Goal: Find specific page/section: Find specific page/section

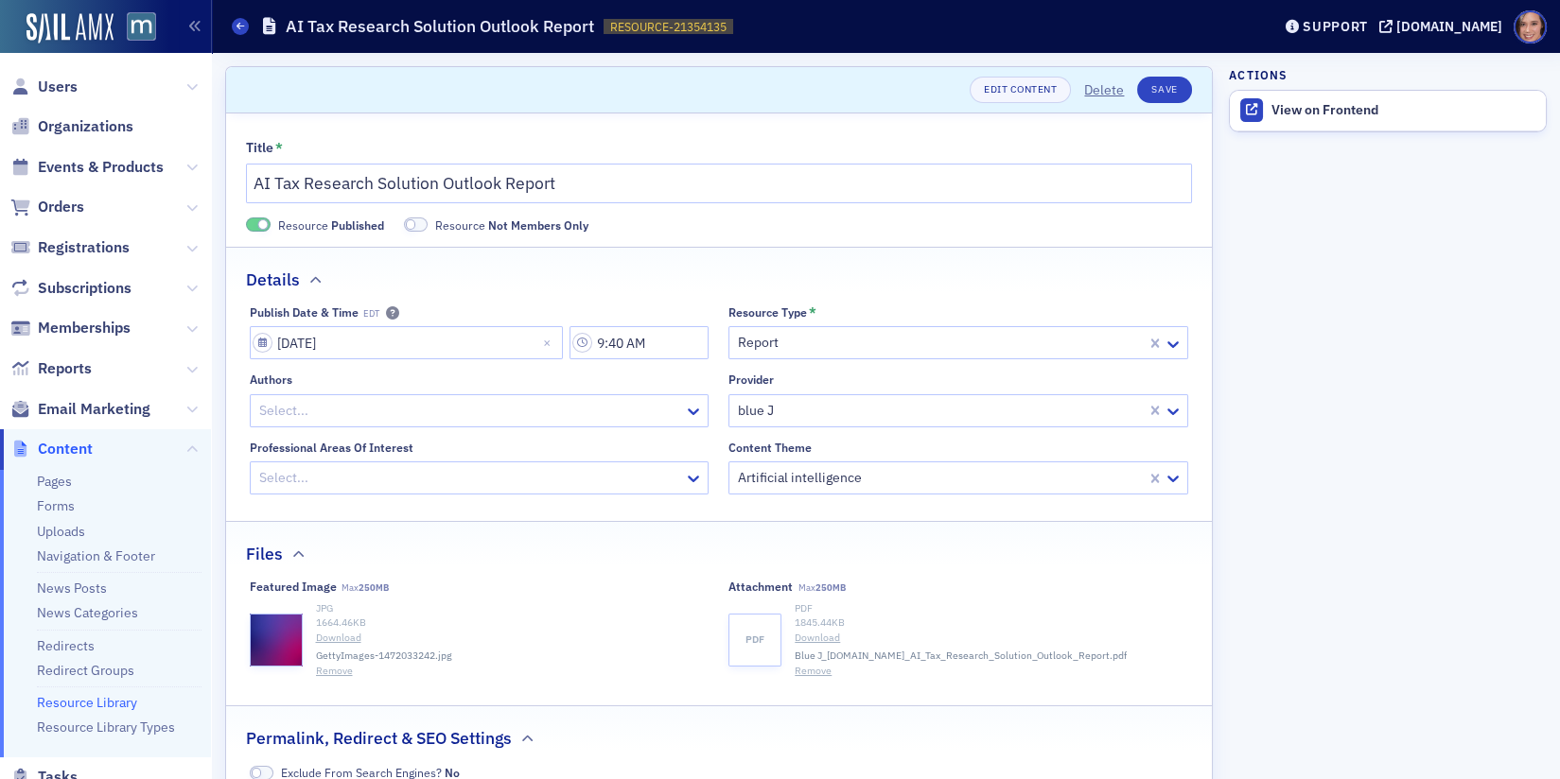
scroll to position [149, 0]
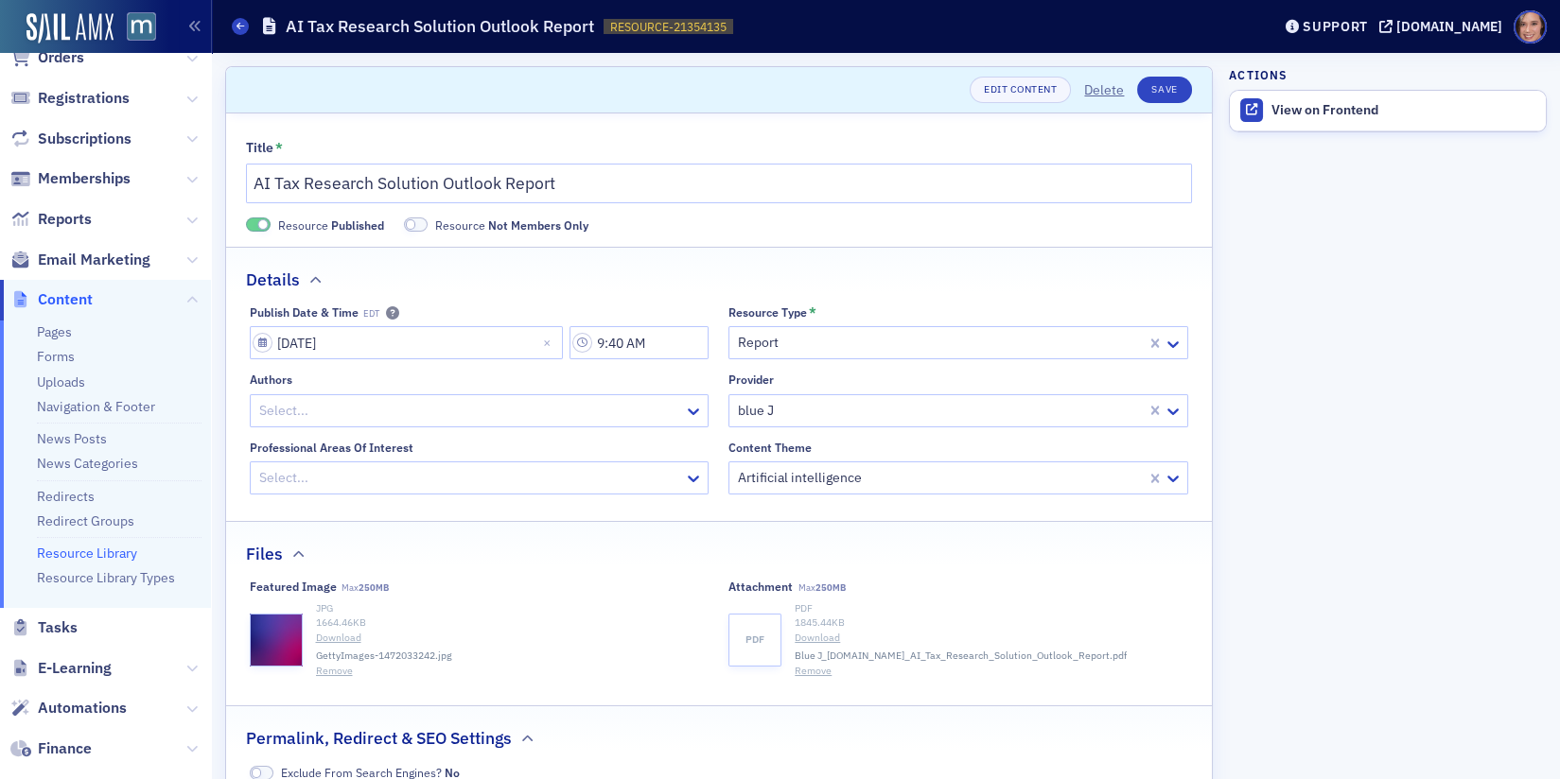
click at [79, 272] on span "Email Marketing" at bounding box center [105, 259] width 211 height 41
click at [80, 253] on span "Email Marketing" at bounding box center [94, 260] width 113 height 21
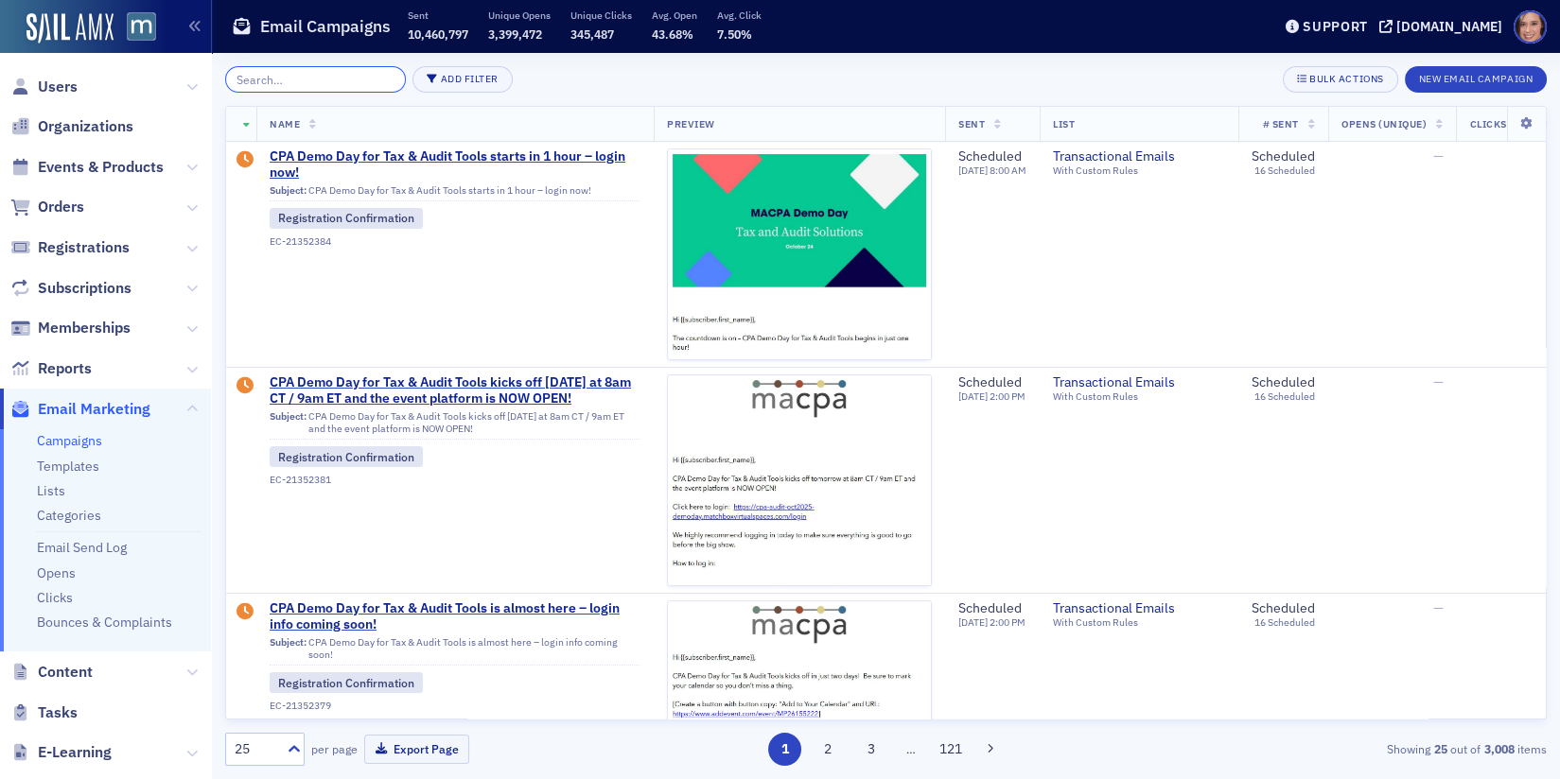
click at [279, 80] on input "search" at bounding box center [315, 79] width 181 height 26
paste input "Accounting Opportunities Experience"
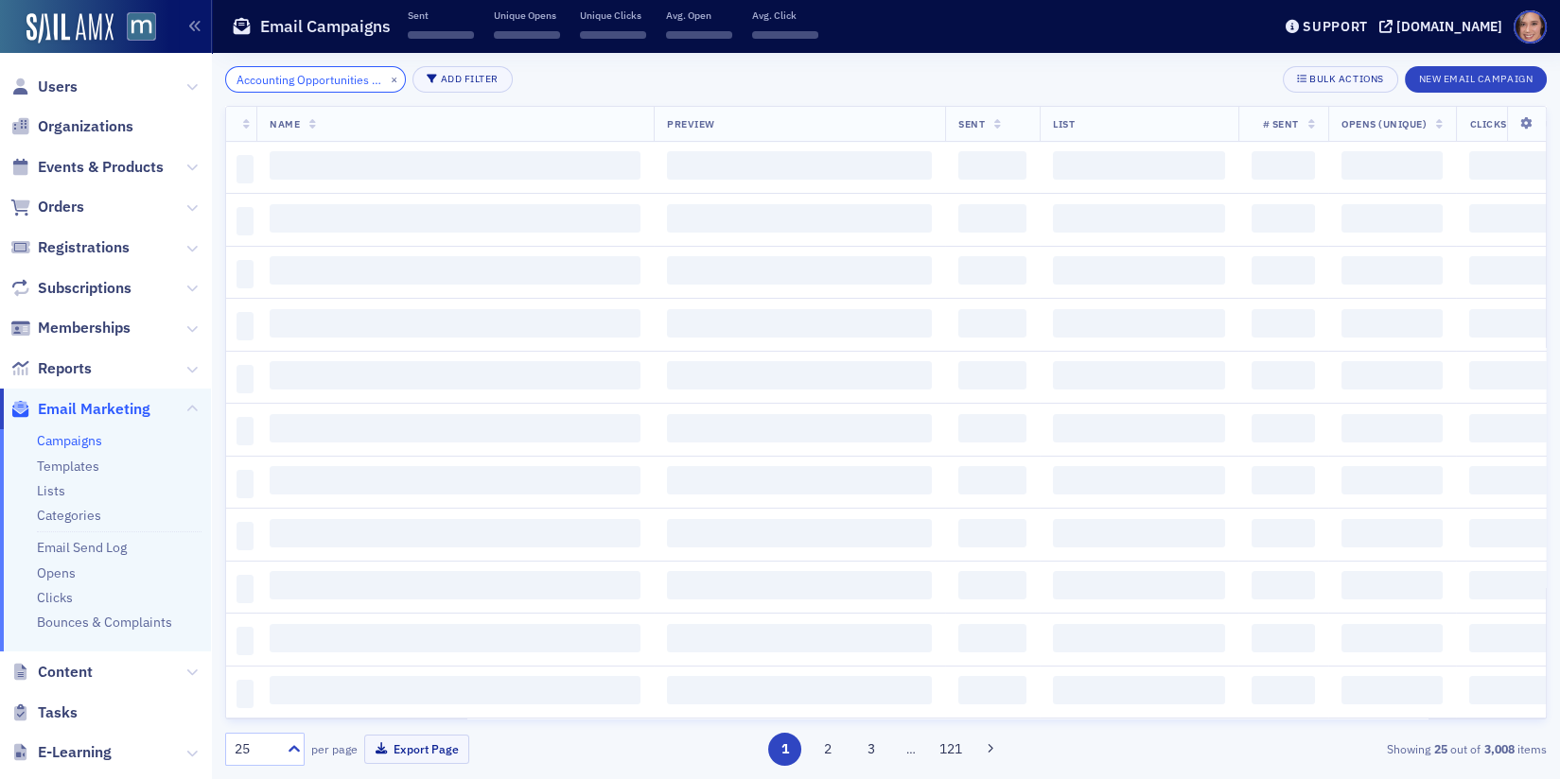
scroll to position [0, 69]
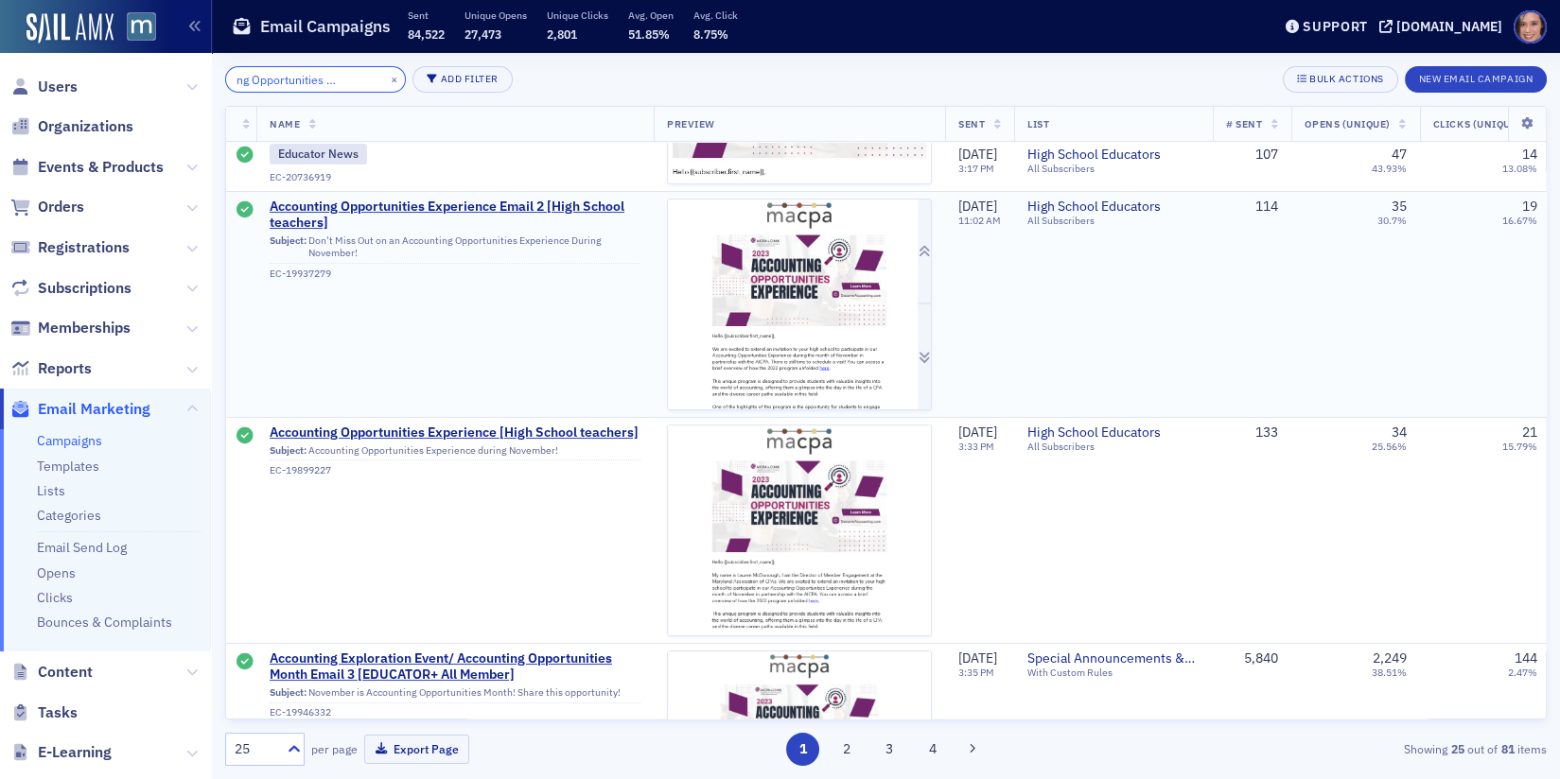
scroll to position [180, 0]
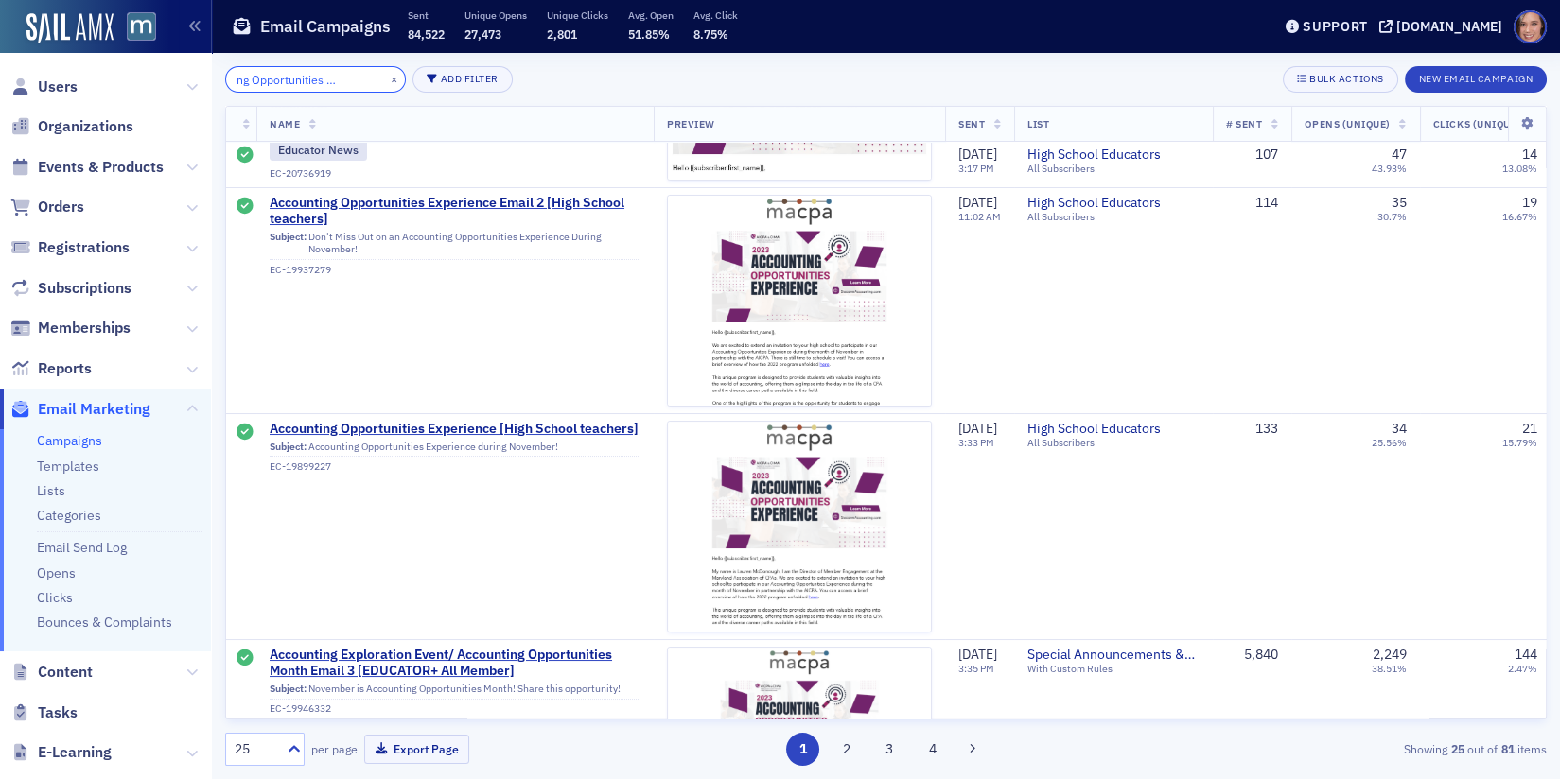
type input "Accounting Opportunities Experience"
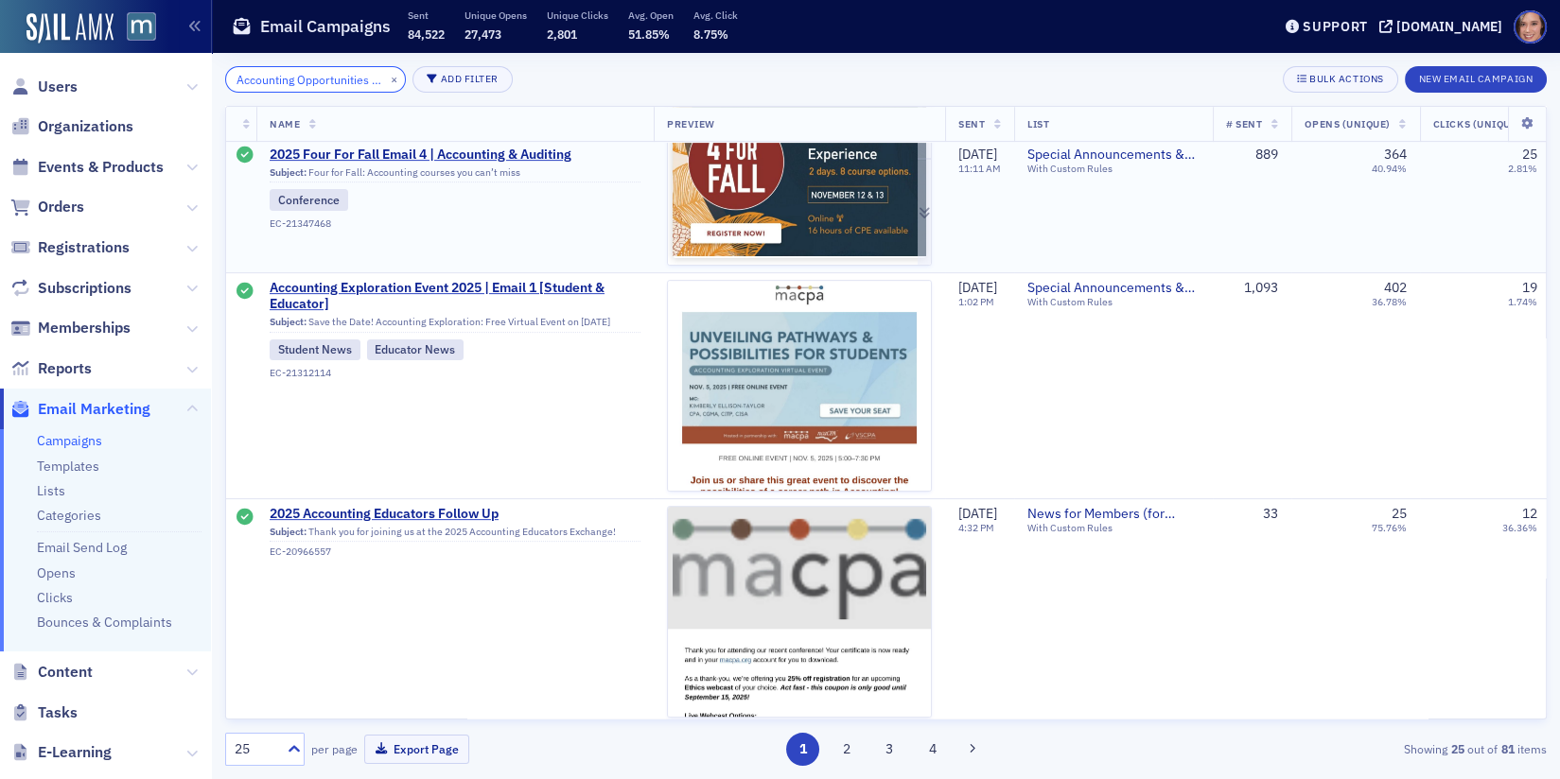
scroll to position [0, 0]
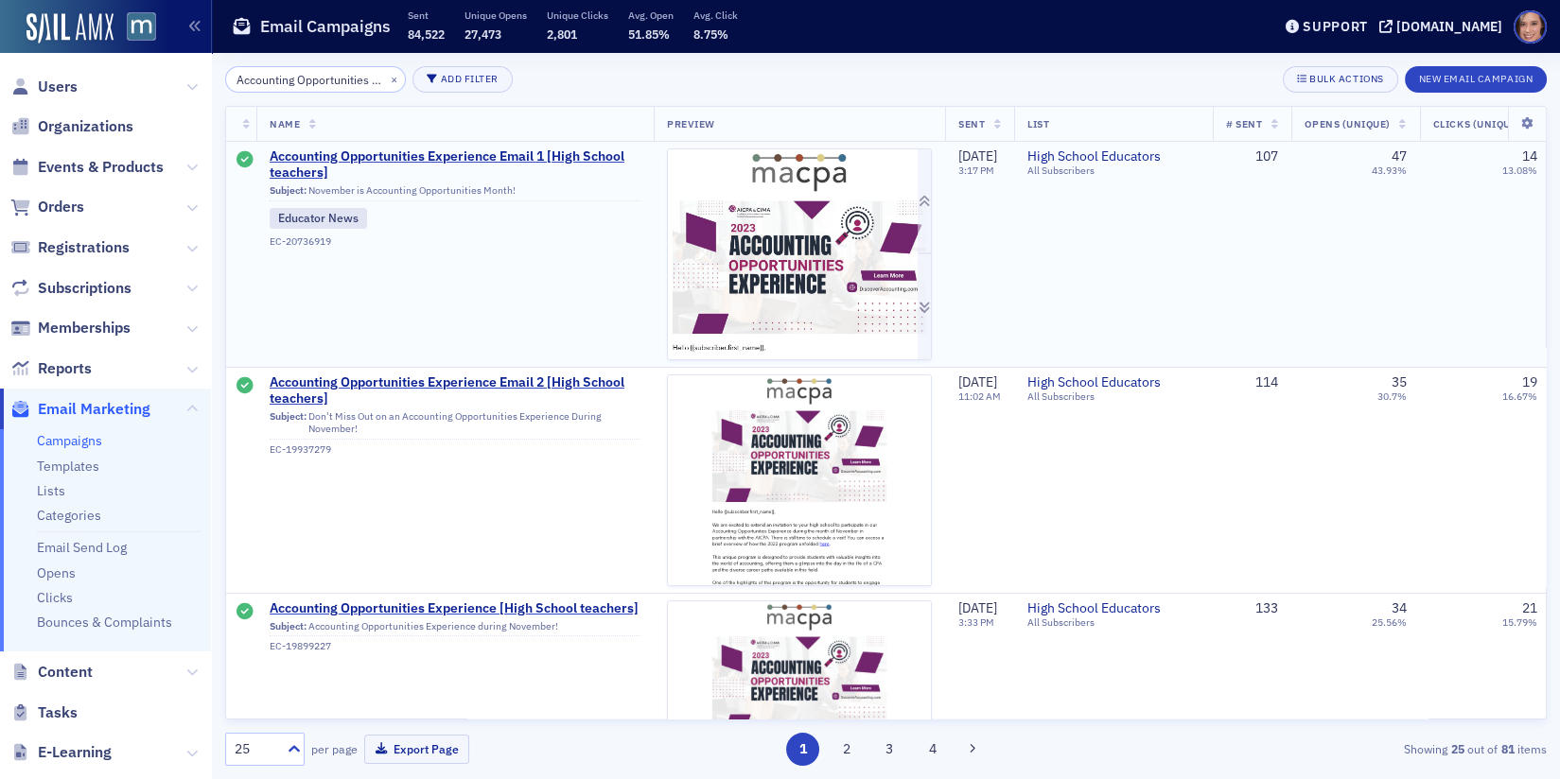
click at [811, 241] on img at bounding box center [799, 512] width 263 height 726
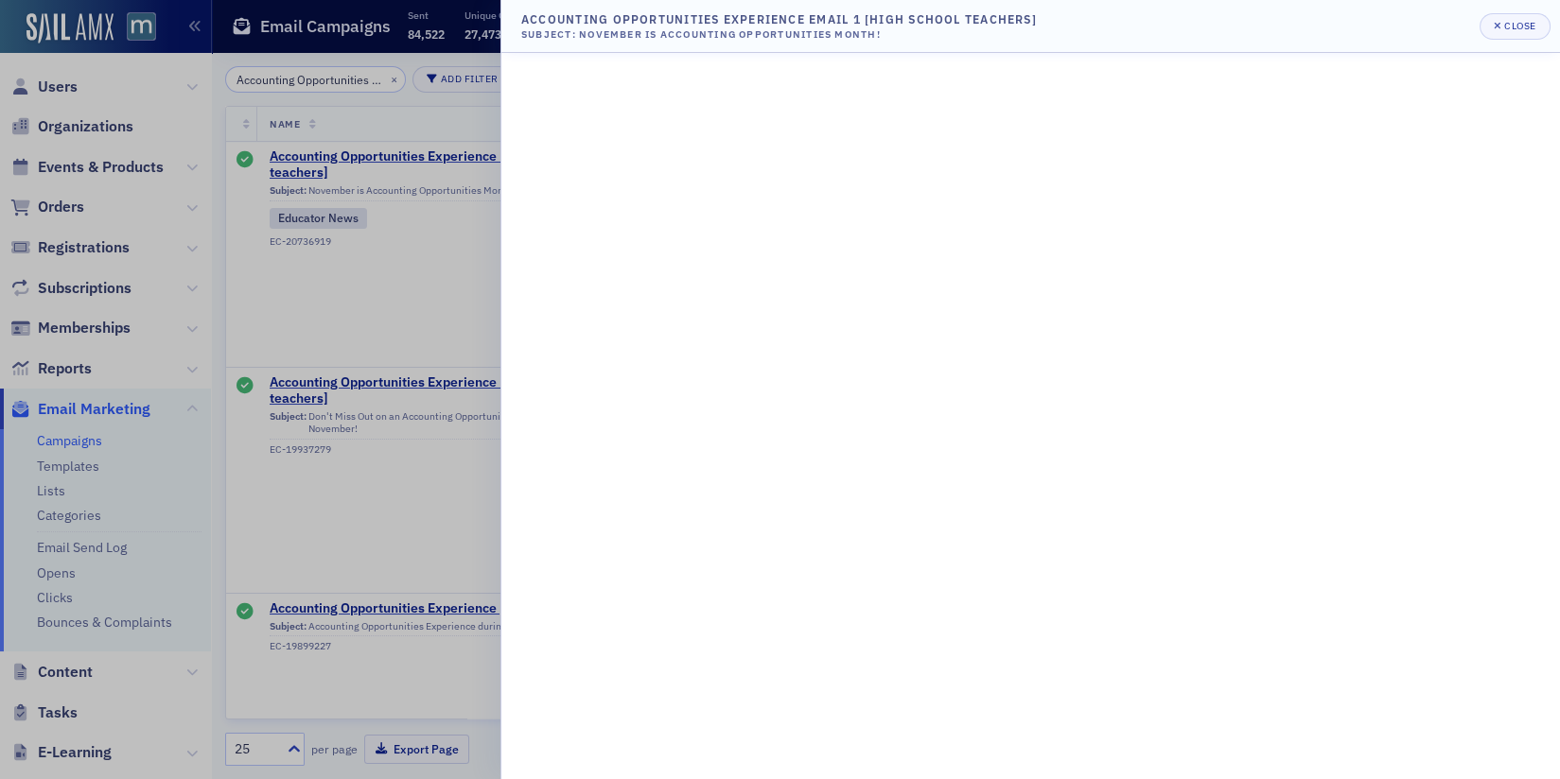
click at [198, 228] on div at bounding box center [780, 389] width 1560 height 779
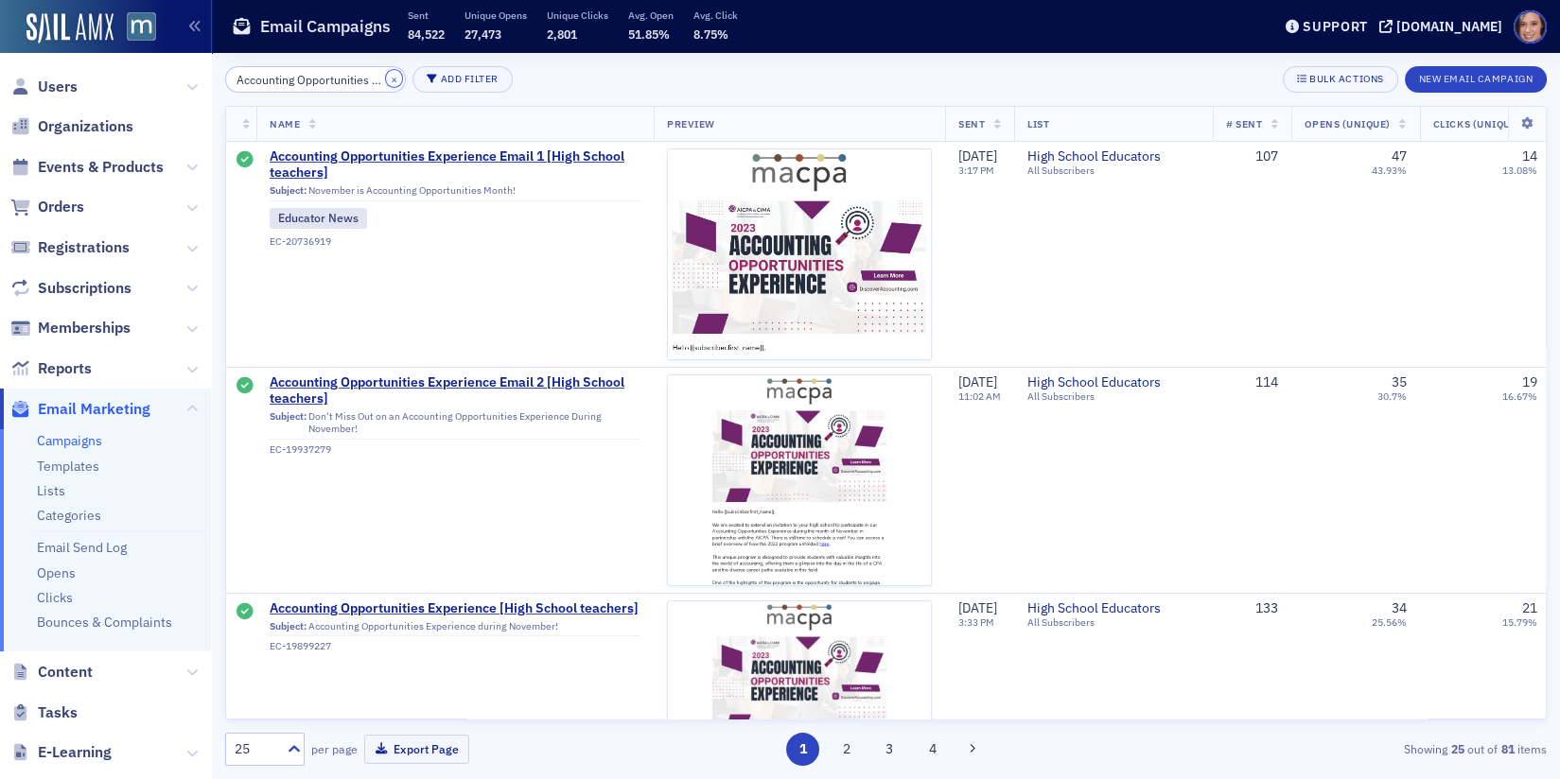
click at [386, 78] on button "×" at bounding box center [394, 78] width 17 height 17
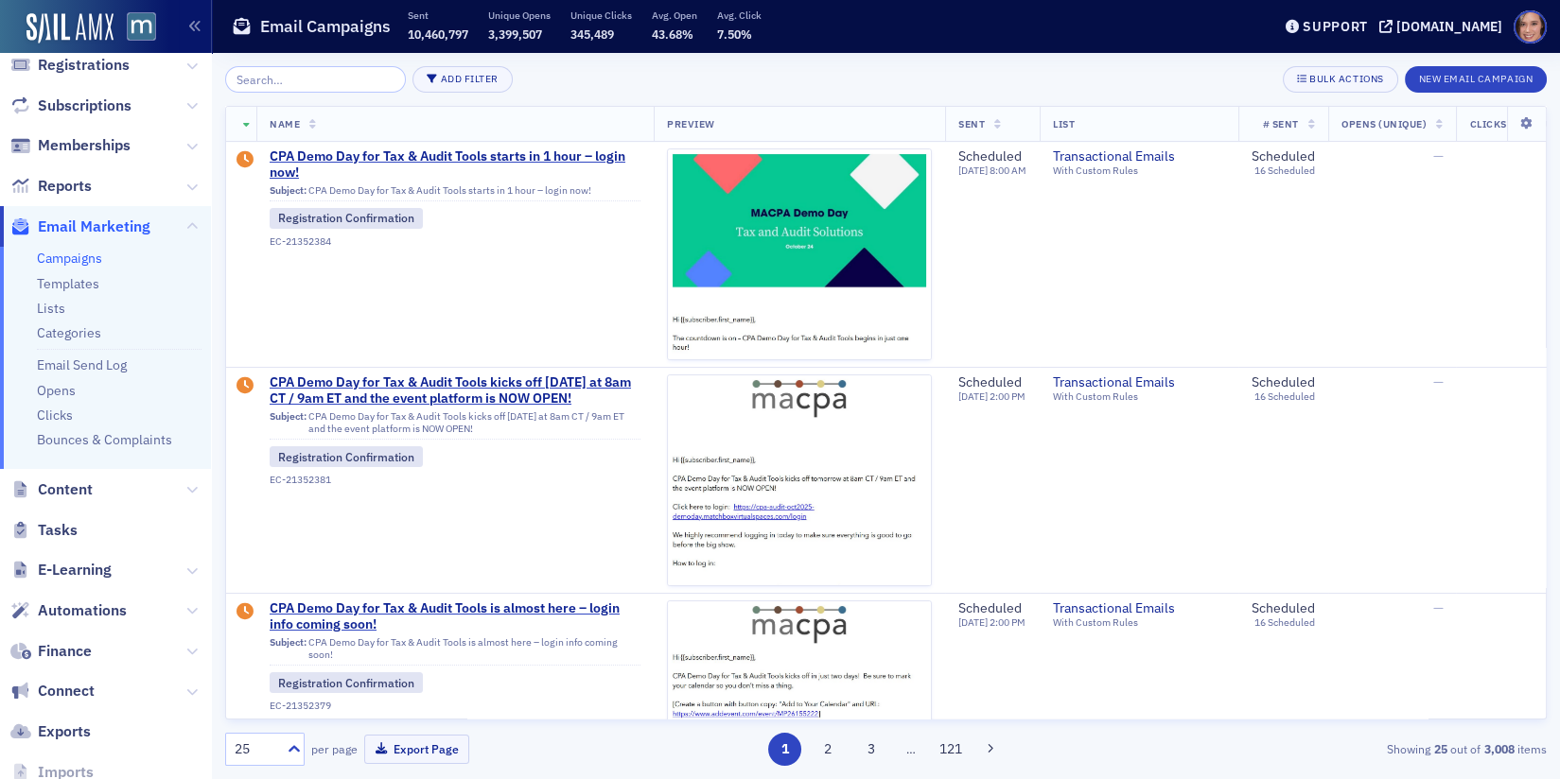
scroll to position [57, 0]
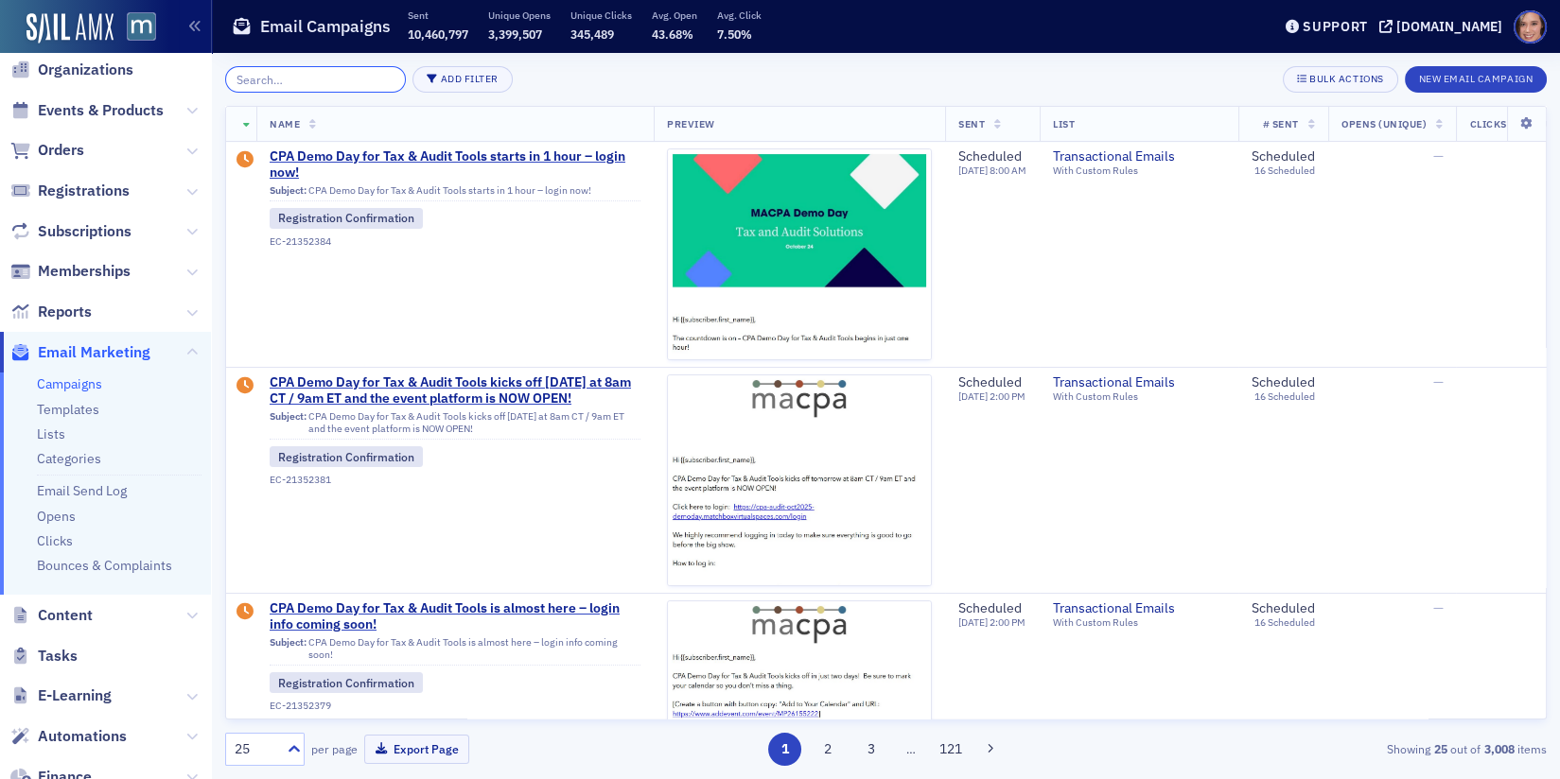
click at [314, 79] on input "search" at bounding box center [315, 79] width 181 height 26
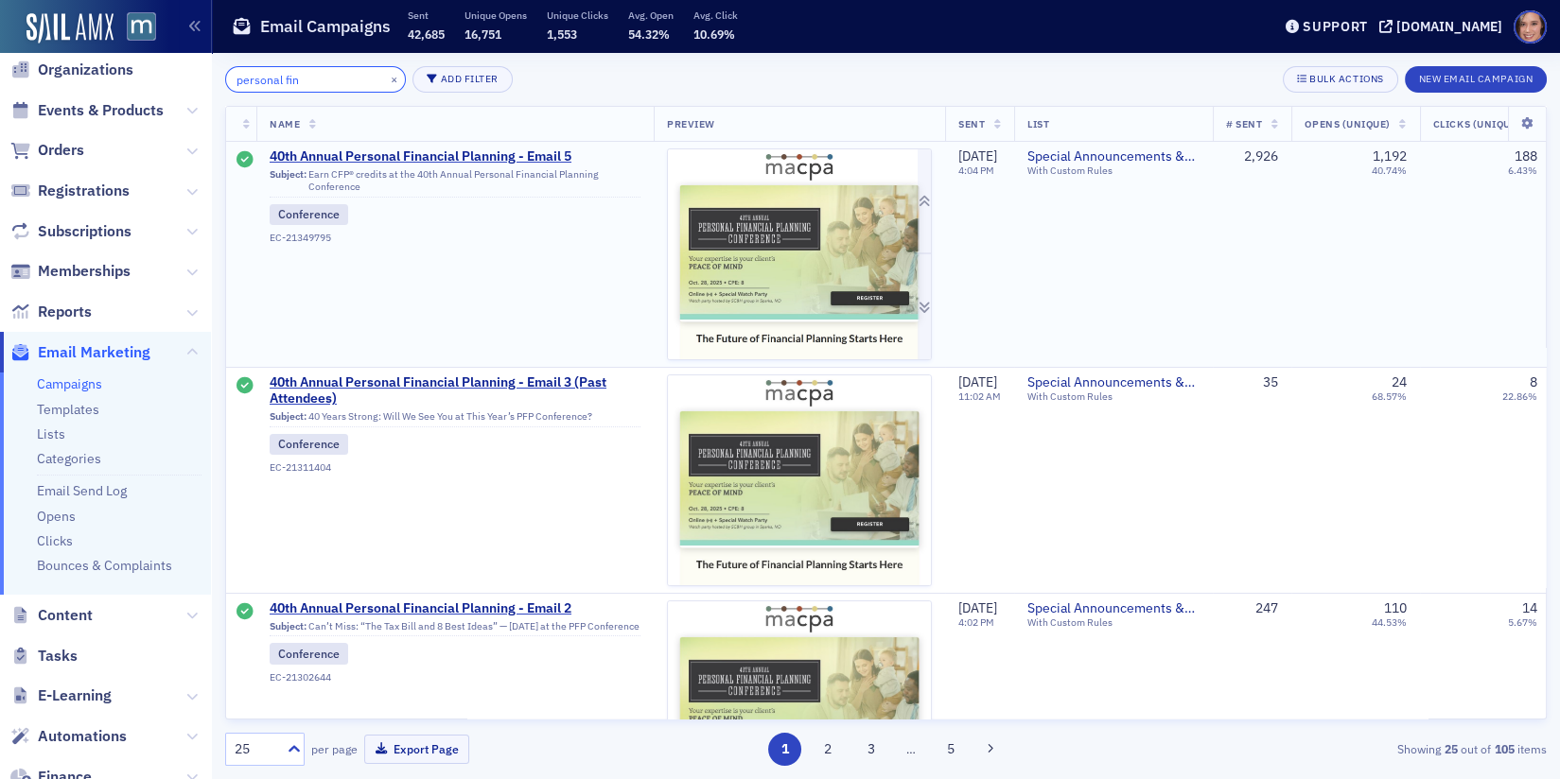
type input "personal fin"
click at [761, 268] on img at bounding box center [799, 538] width 263 height 778
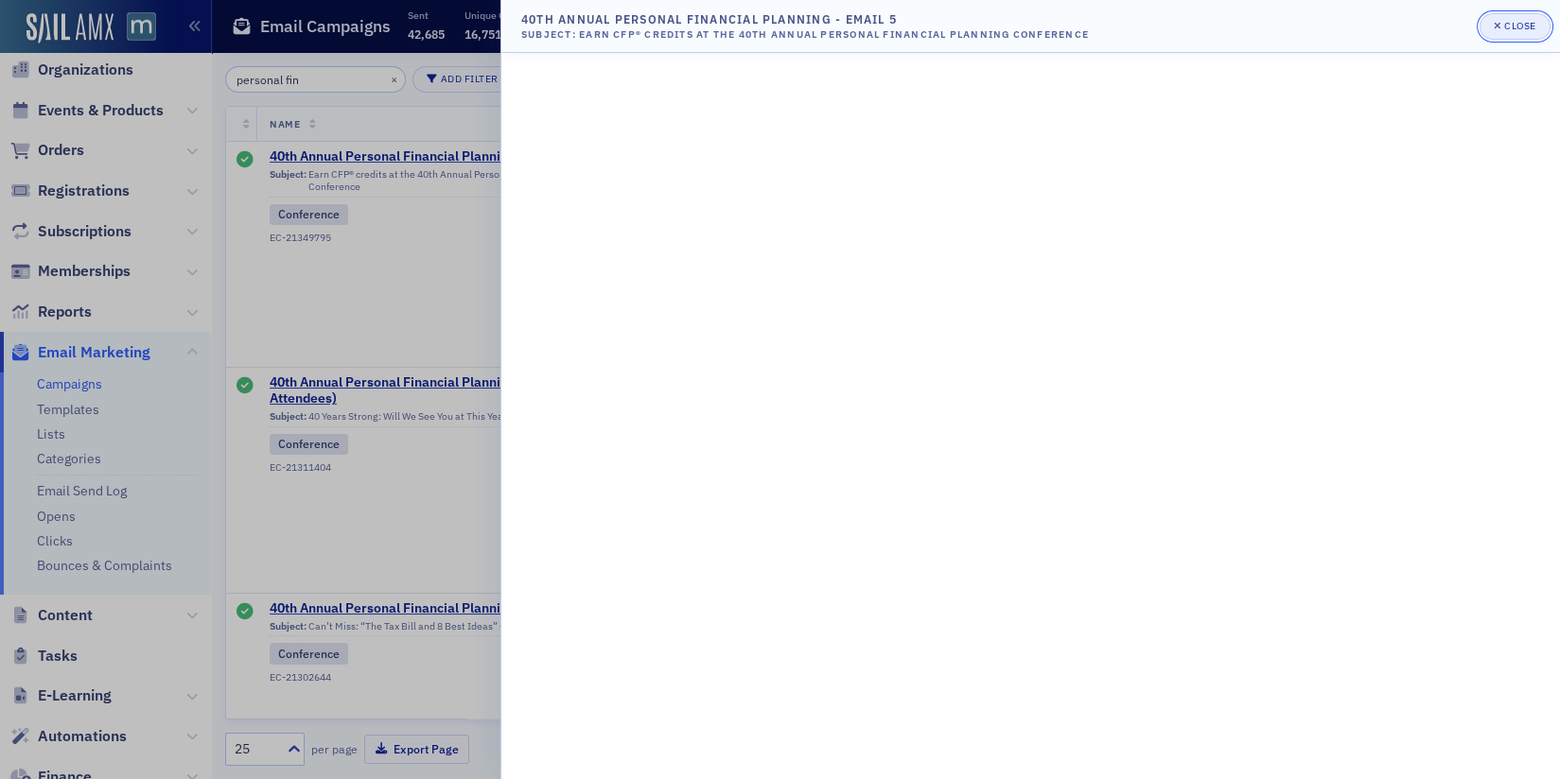
click at [1504, 25] on div "Close" at bounding box center [1520, 26] width 32 height 10
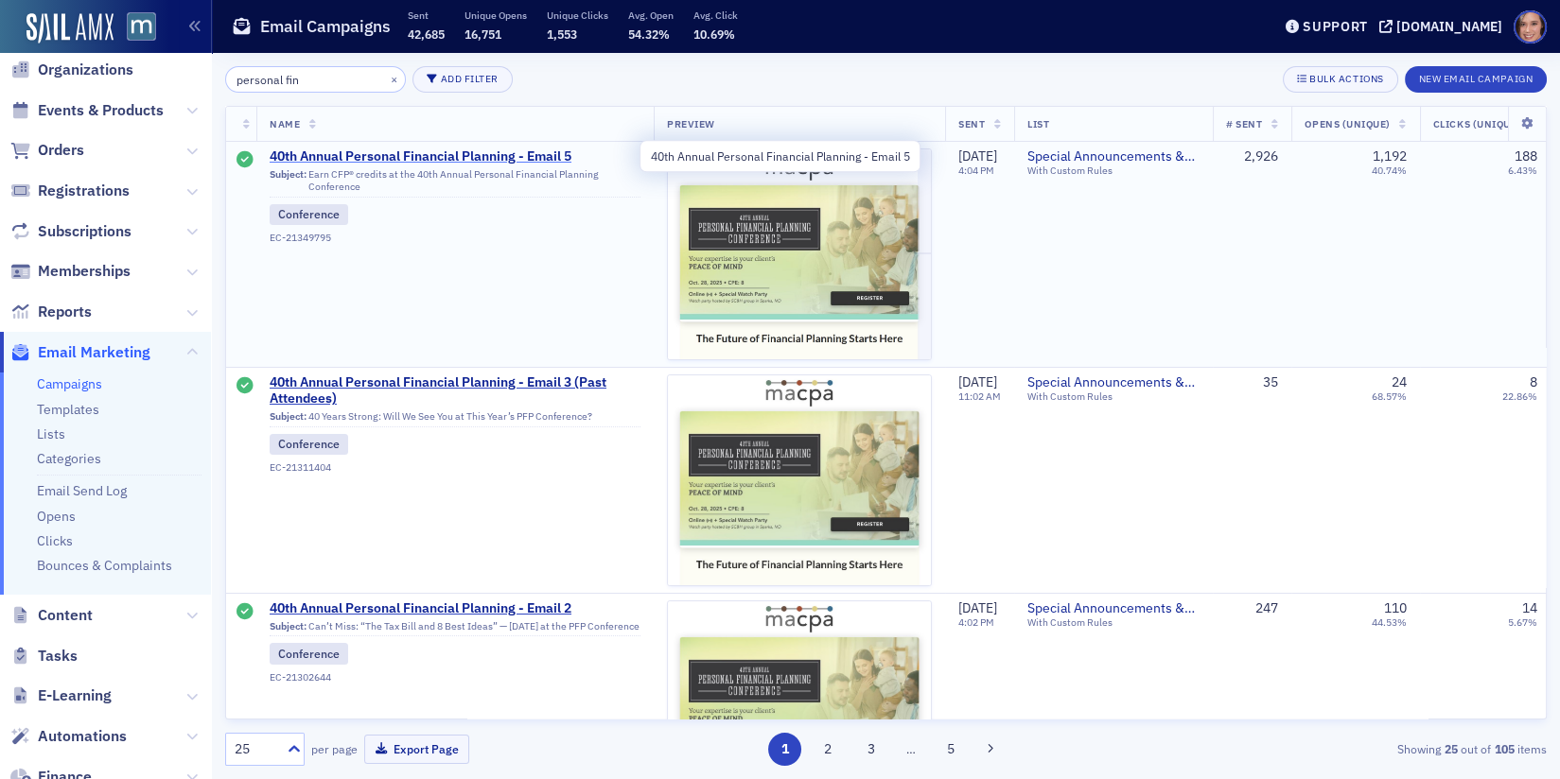
click at [468, 161] on span "40th Annual Personal Financial Planning - Email 5" at bounding box center [455, 157] width 371 height 17
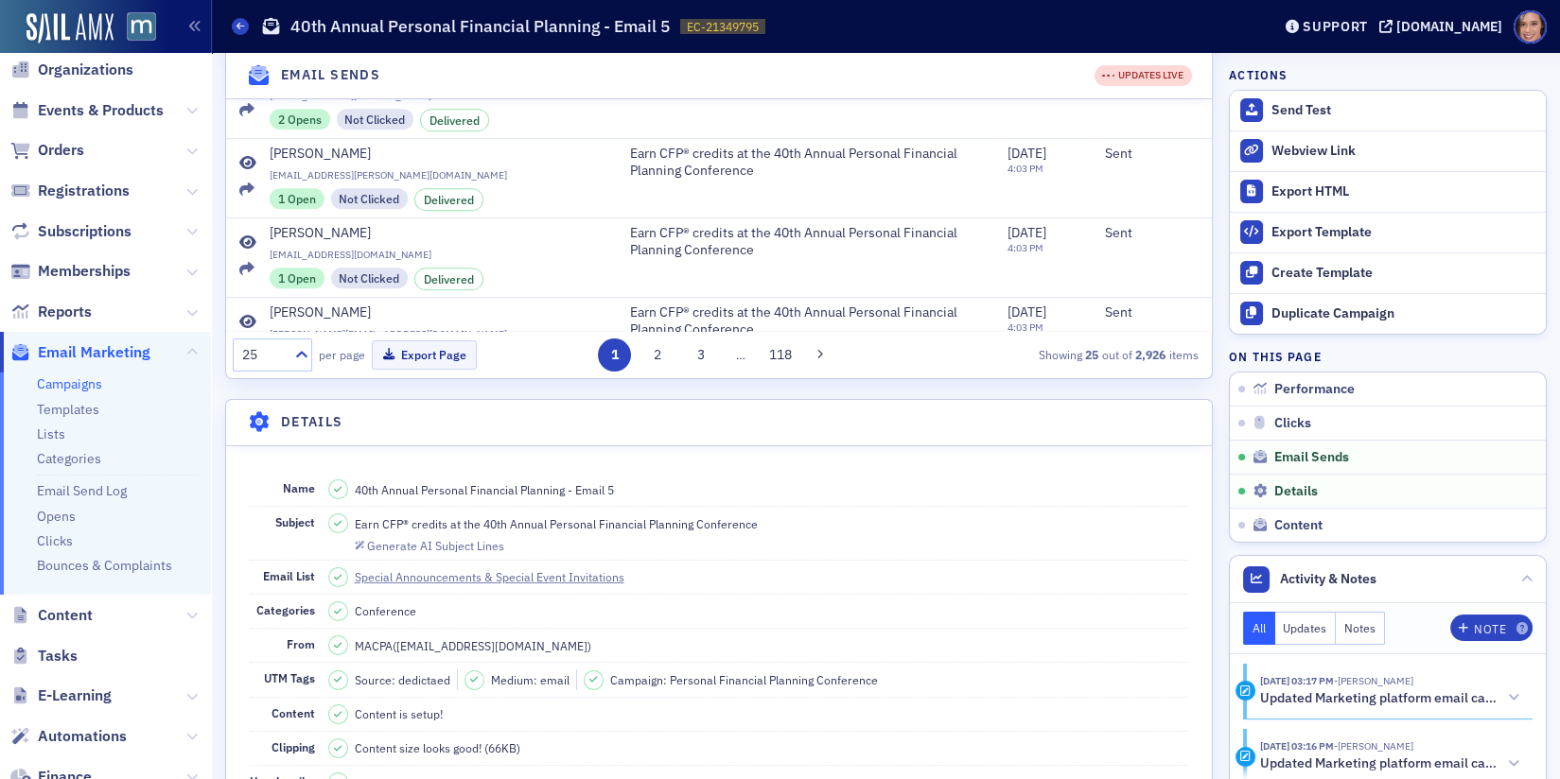
scroll to position [1186, 0]
click at [630, 306] on span "Earn CFP® credits at the 40th Annual Personal Financial Planning Conference" at bounding box center [805, 322] width 351 height 33
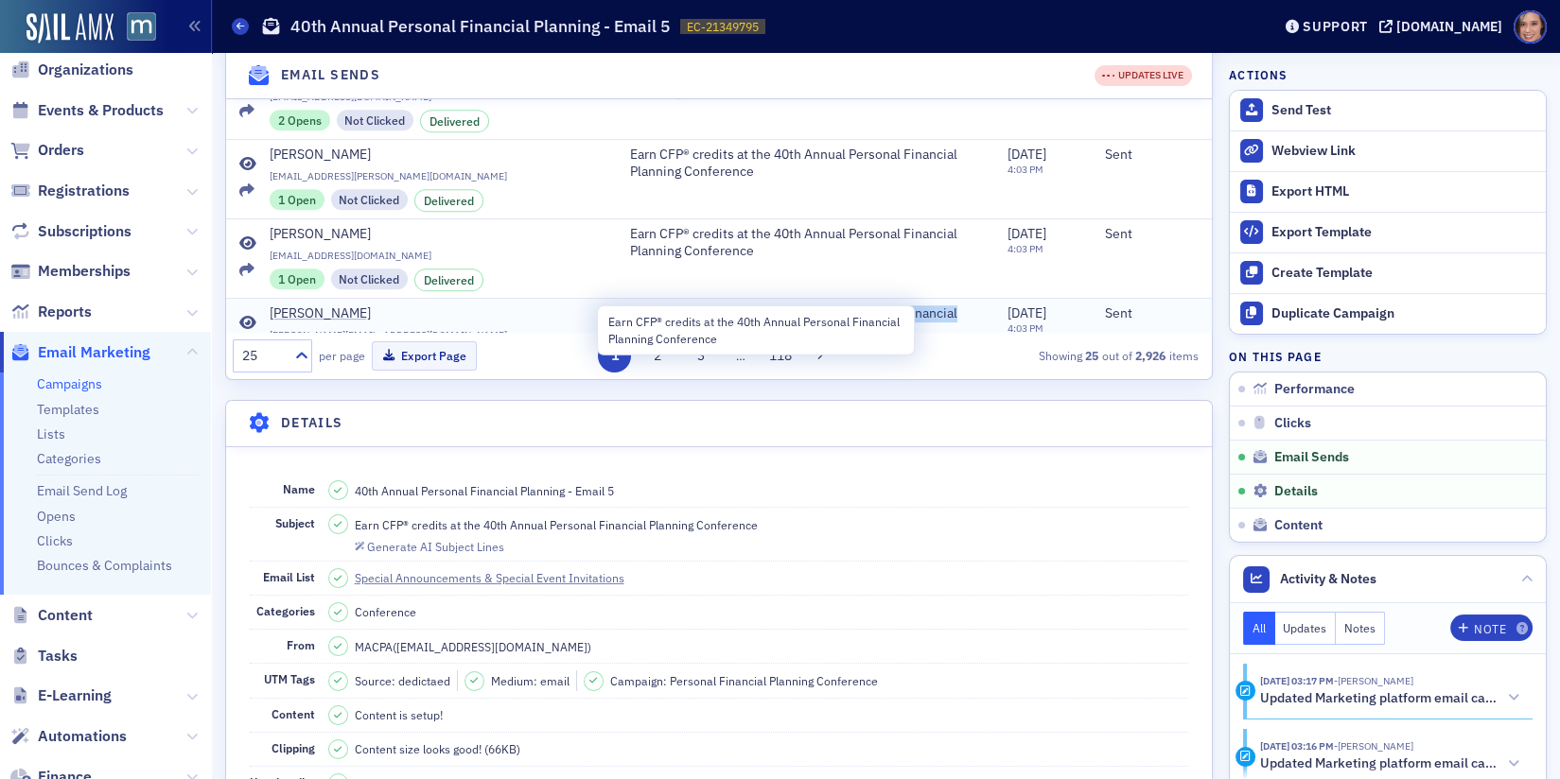
click at [630, 306] on span "Earn CFP® credits at the 40th Annual Personal Financial Planning Conference" at bounding box center [805, 322] width 351 height 33
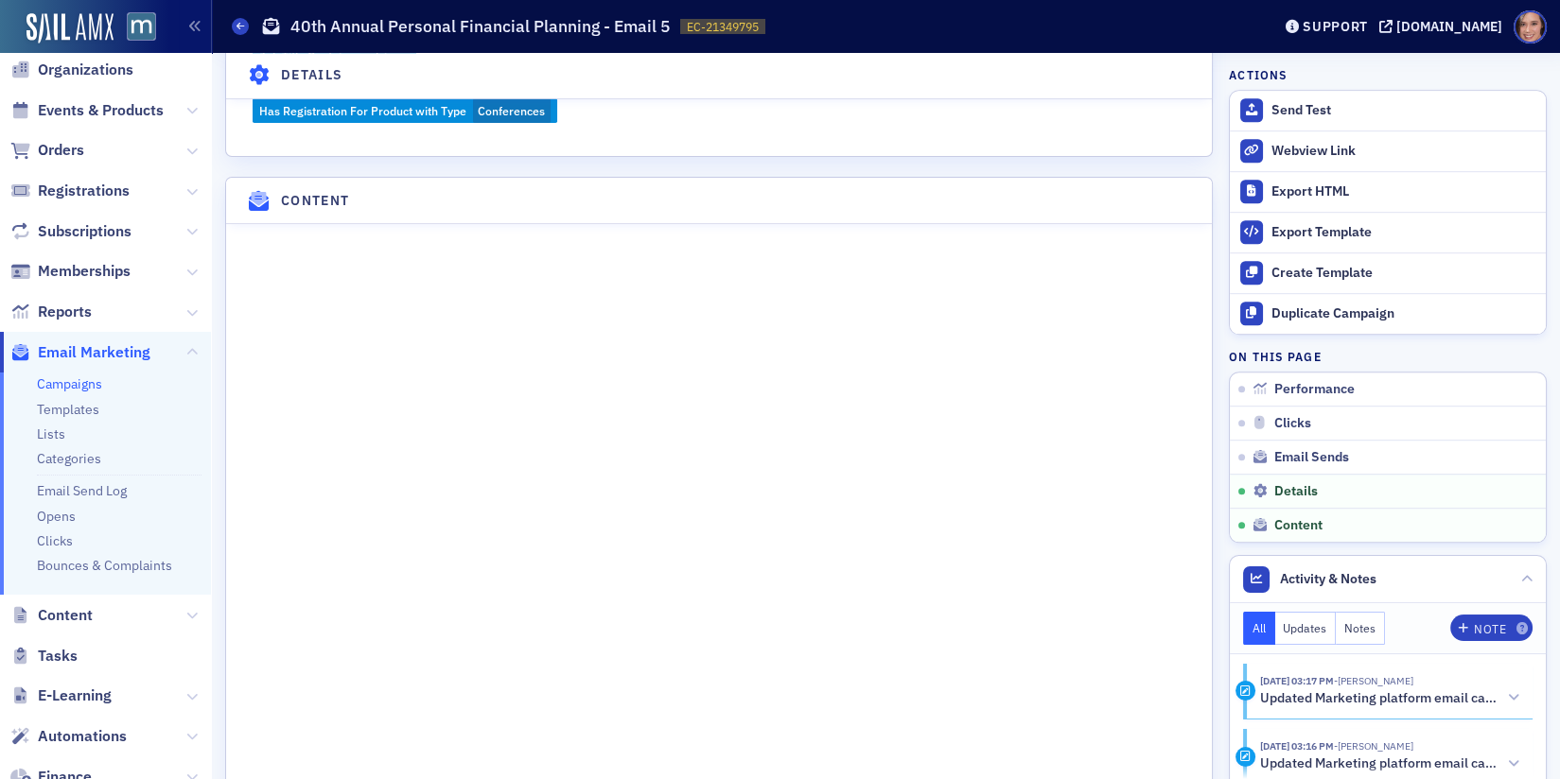
scroll to position [2380, 0]
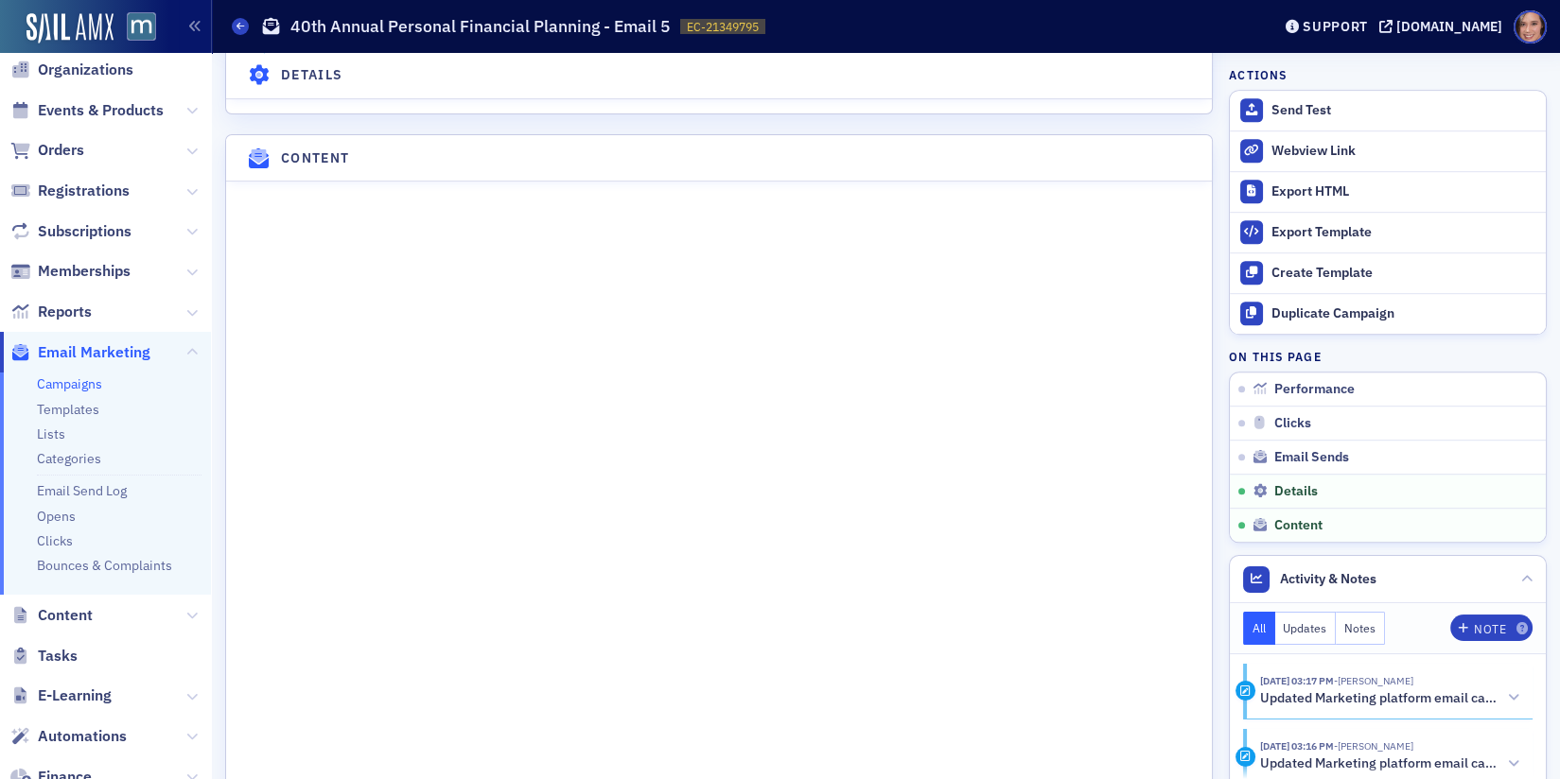
click at [93, 381] on link "Campaigns" at bounding box center [69, 384] width 65 height 17
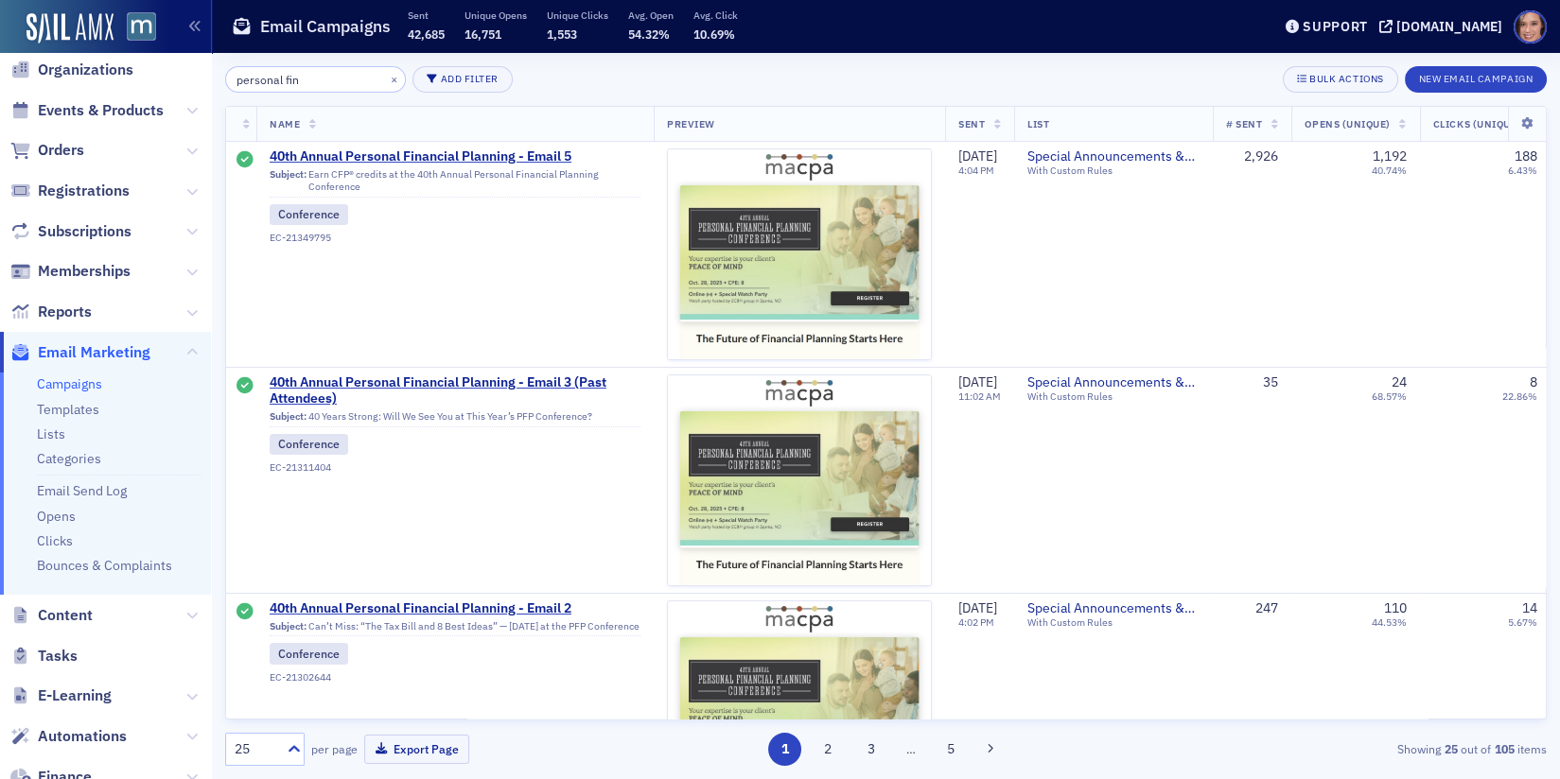
click at [295, 83] on input "personal fin" at bounding box center [315, 79] width 181 height 26
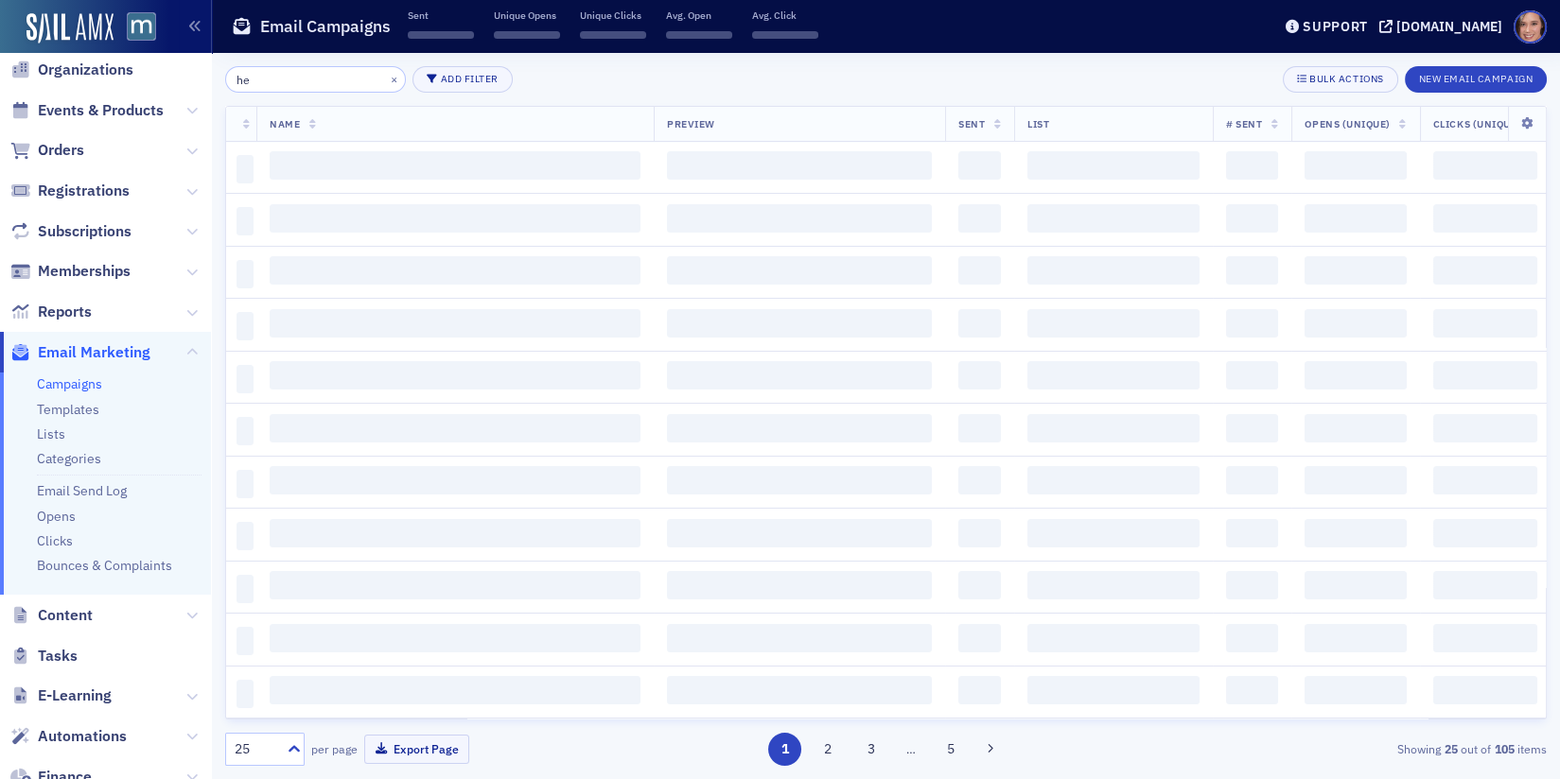
type input "h"
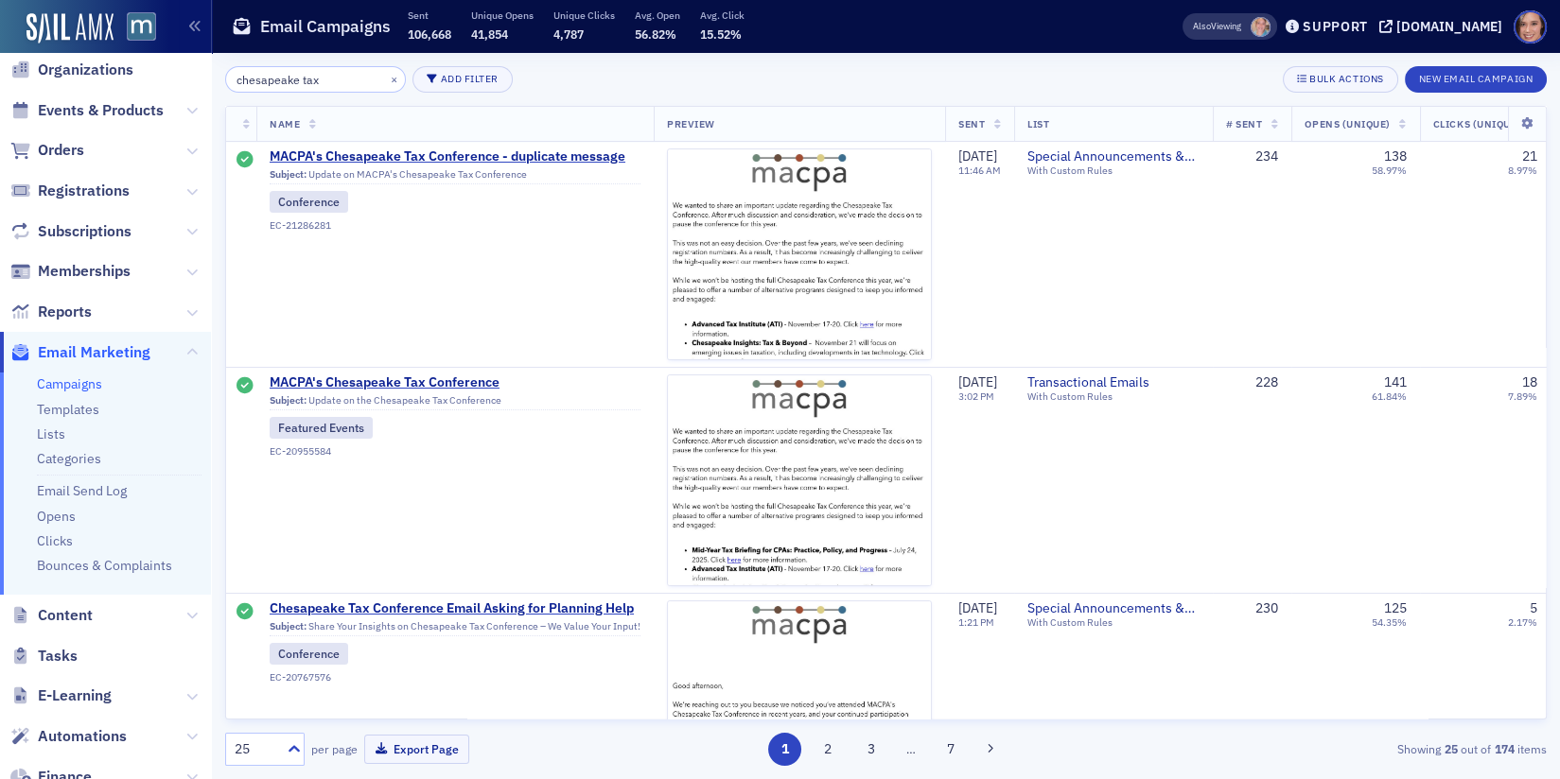
click at [276, 77] on input "chesapeake tax" at bounding box center [315, 79] width 181 height 26
click at [276, 78] on input "chesapeake tax" at bounding box center [315, 79] width 181 height 26
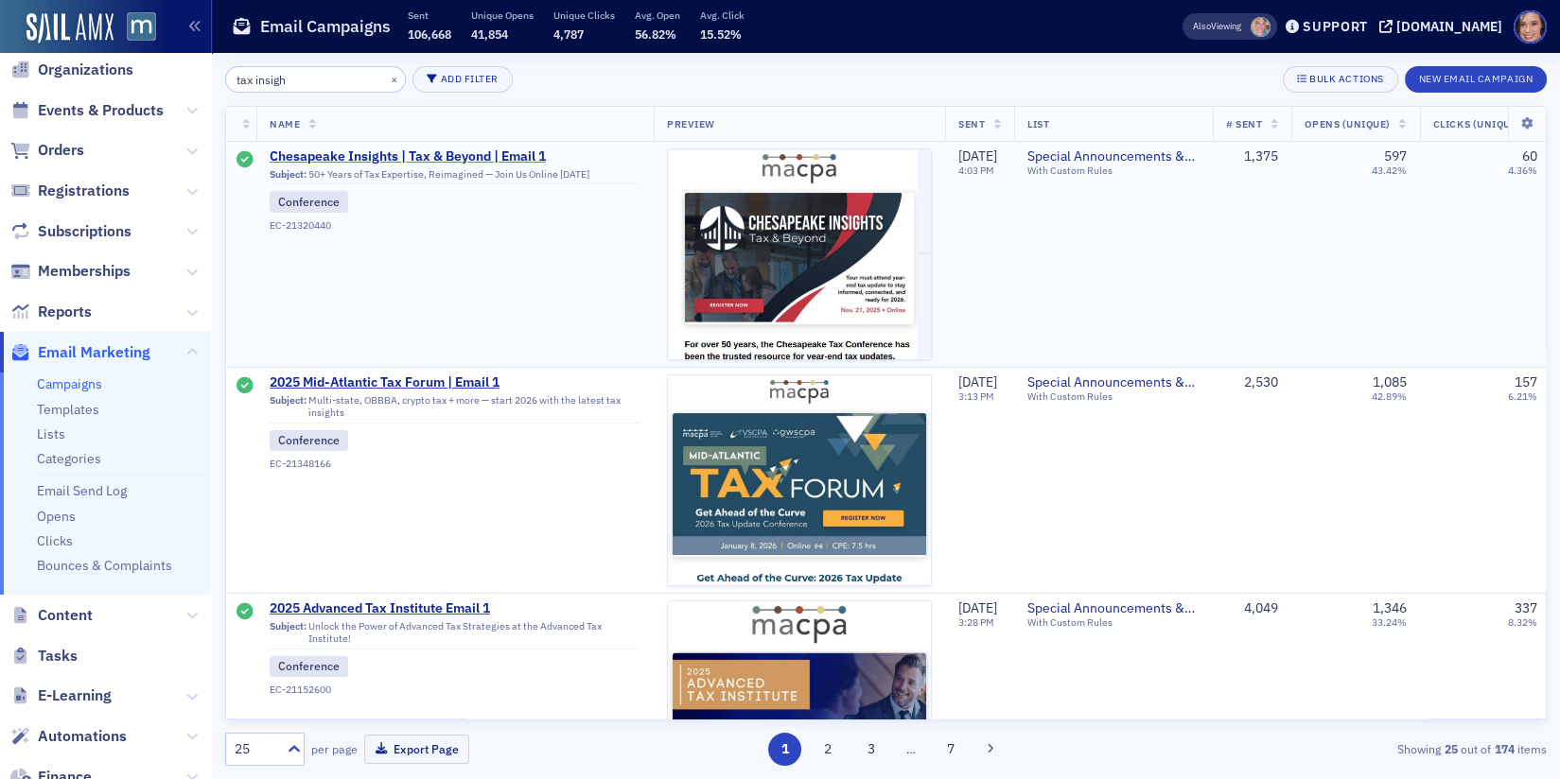
type input "tax insigh"
click at [517, 161] on span "Chesapeake Insights | Tax & Beyond | Email 1" at bounding box center [455, 157] width 371 height 17
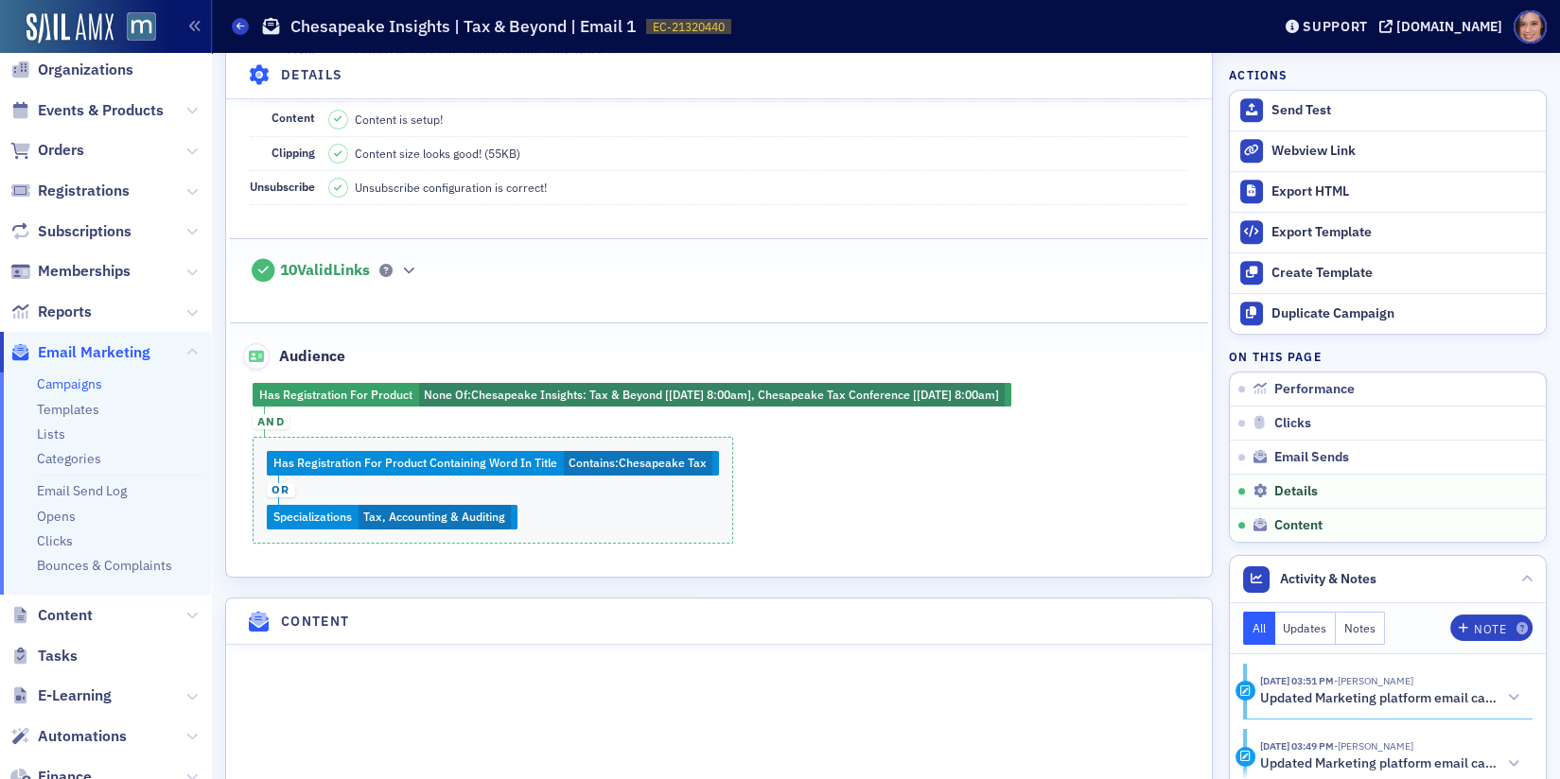
scroll to position [1845, 0]
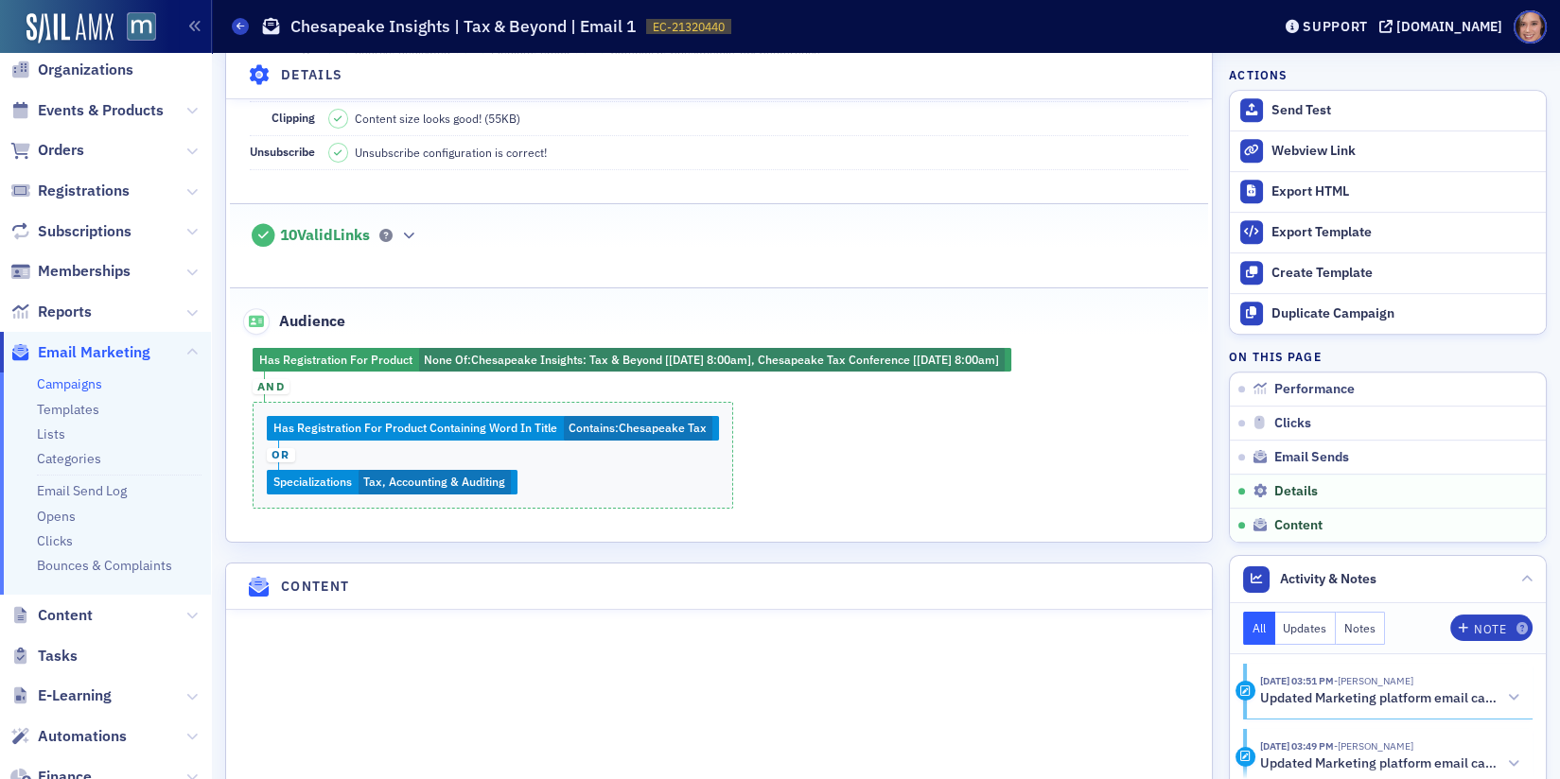
click at [895, 502] on div "Name Chesapeake Insights | Tax & Beyond | Email 1 Subject 50+ Years of Tax Expe…" at bounding box center [719, 178] width 986 height 725
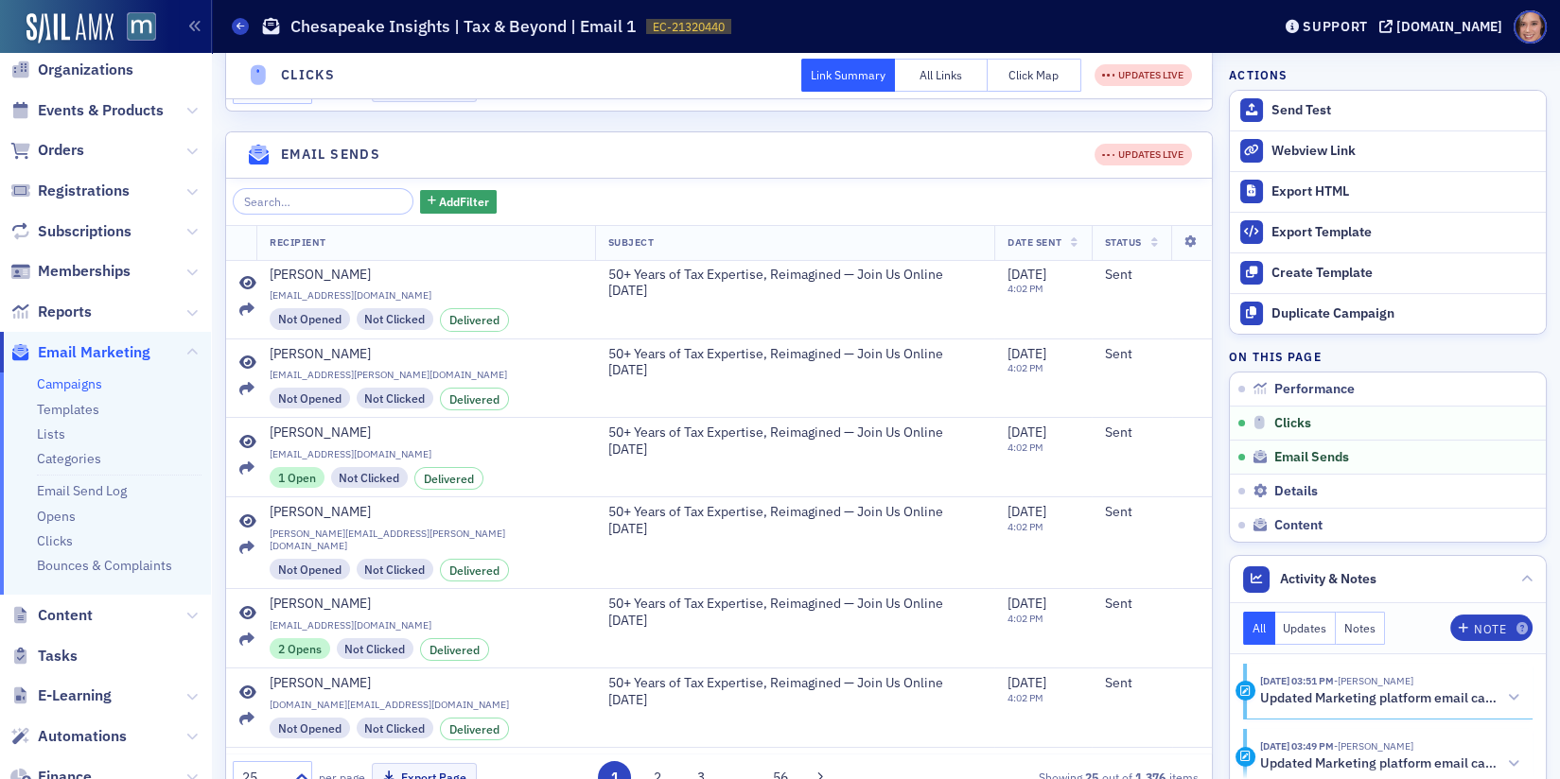
scroll to position [0, 0]
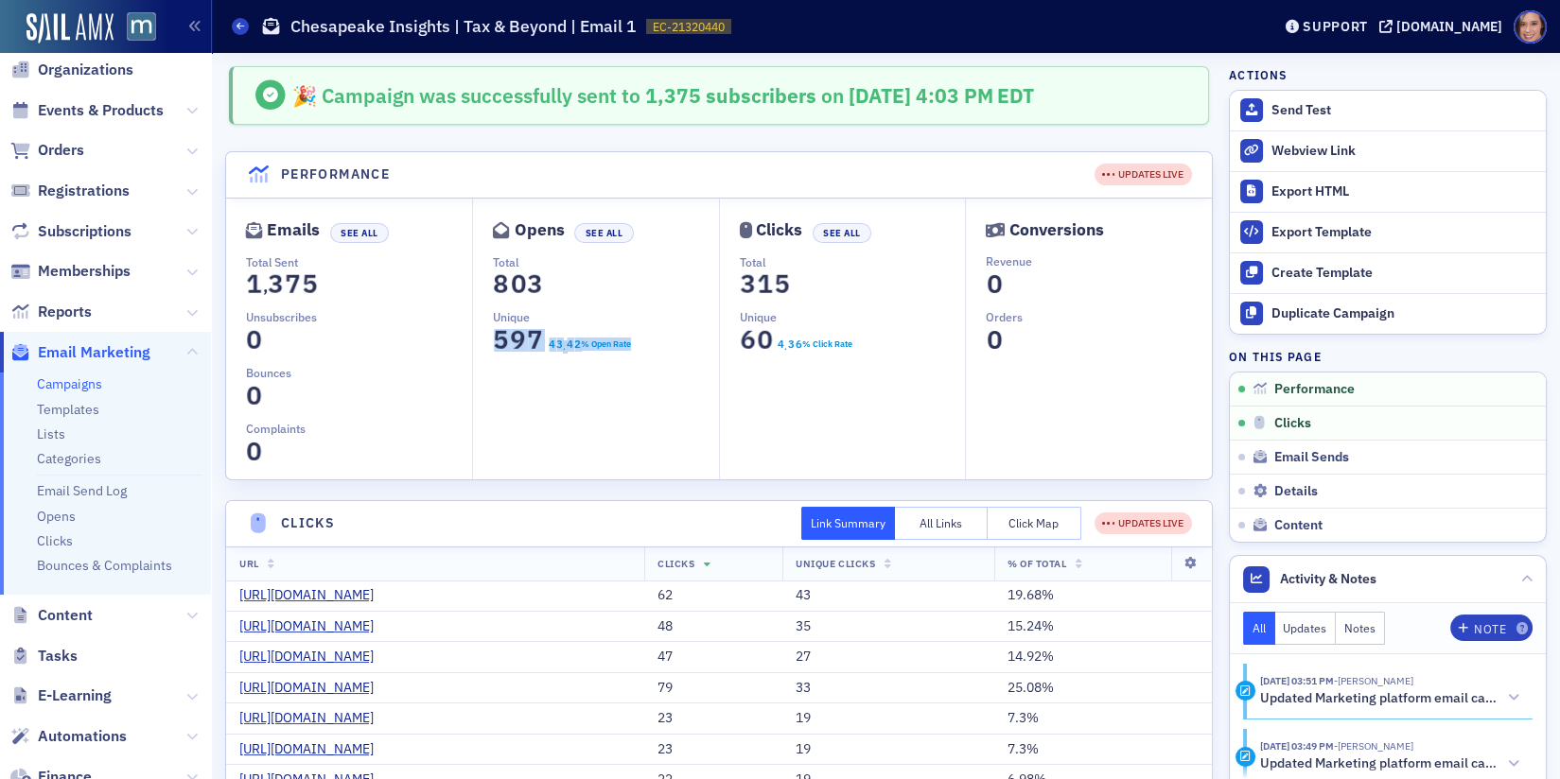
drag, startPoint x: 493, startPoint y: 338, endPoint x: 692, endPoint y: 338, distance: 199.6
click at [692, 338] on dd "0 1 2 3 4 5 6 7 8 9 5 0 1 2 3 4 5 6 7 8 9 9 0 1 2 3 4 5 6 7 8 9 7 0 1 2 3 4 5 6…" at bounding box center [605, 345] width 225 height 39
click at [680, 337] on dd "0 1 2 3 4 5 6 7 8 9 5 0 1 2 3 4 5 6 7 8 9 9 0 1 2 3 4 5 6 7 8 9 7 0 1 2 3 4 5 6…" at bounding box center [605, 345] width 225 height 39
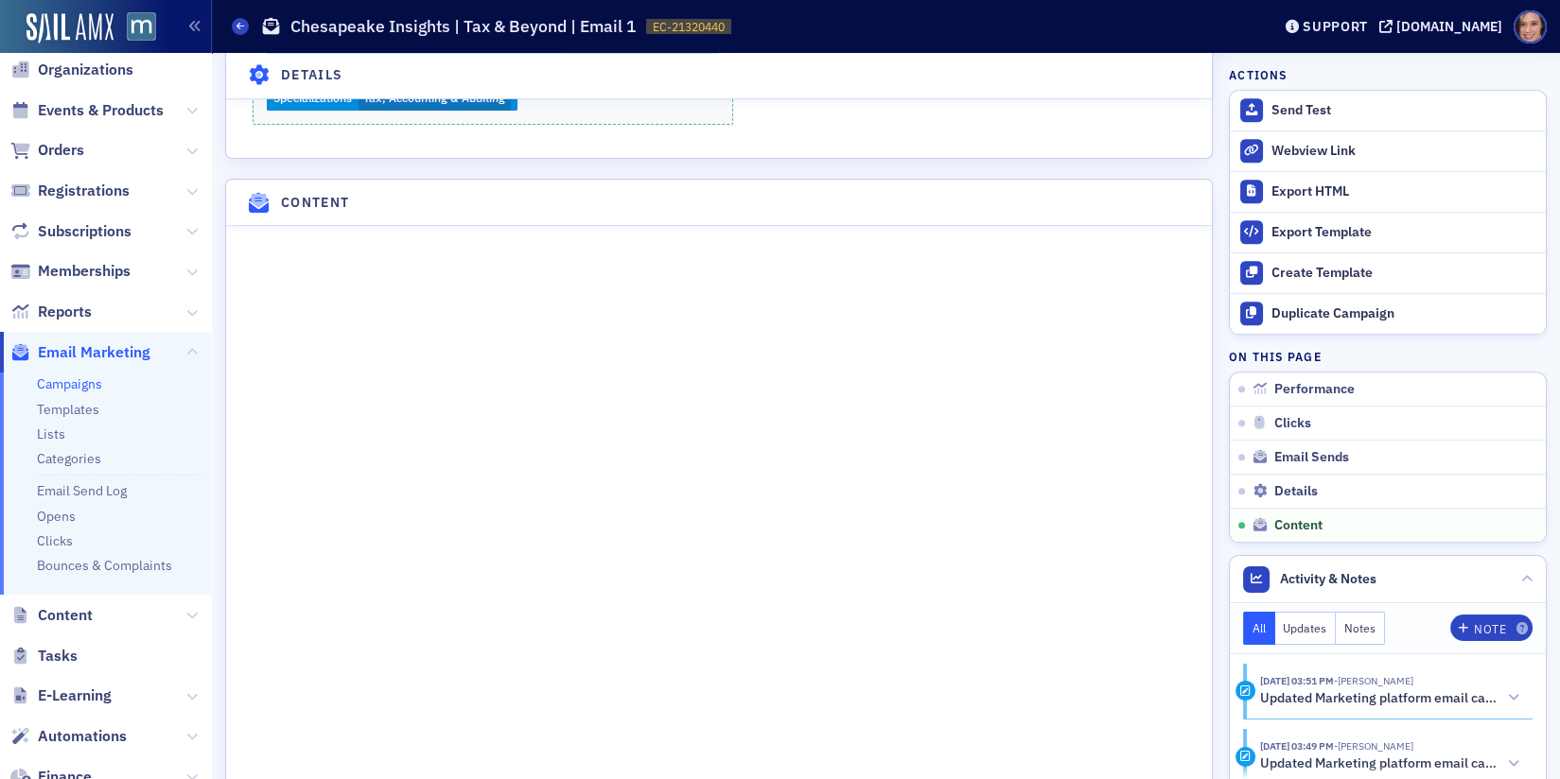
scroll to position [2418, 0]
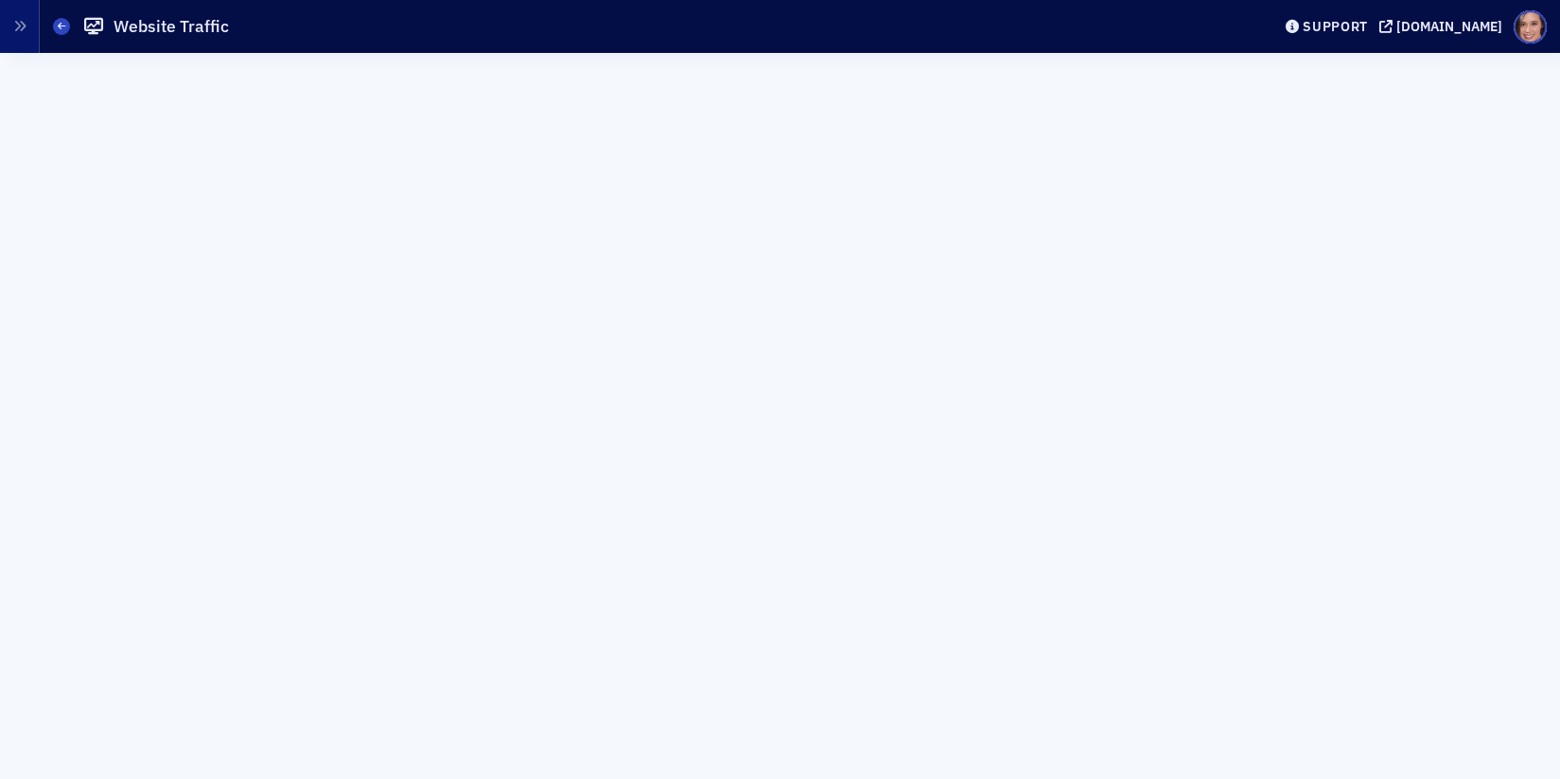
scroll to position [223, 0]
